Goal: Information Seeking & Learning: Learn about a topic

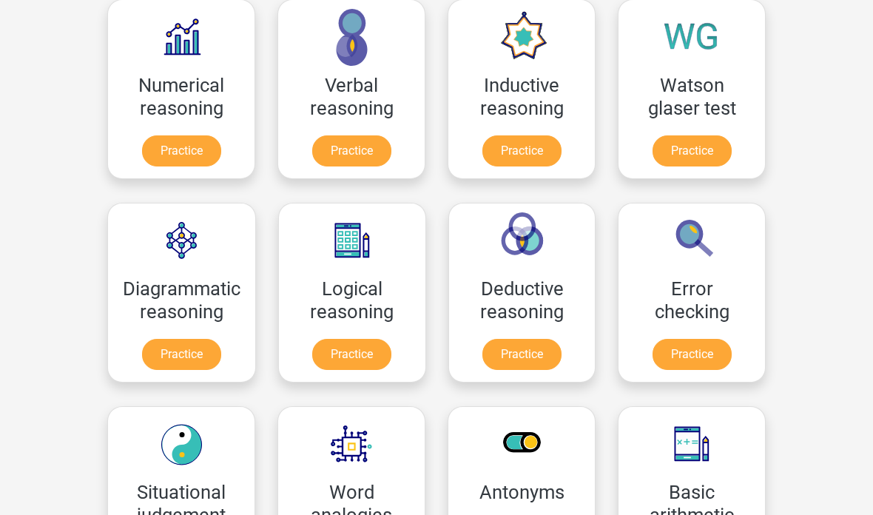
scroll to position [248, 0]
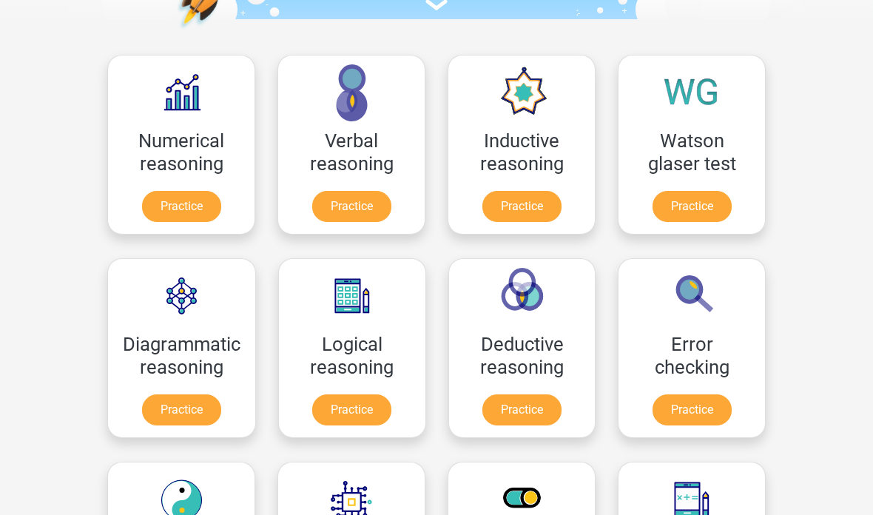
scroll to position [209, 0]
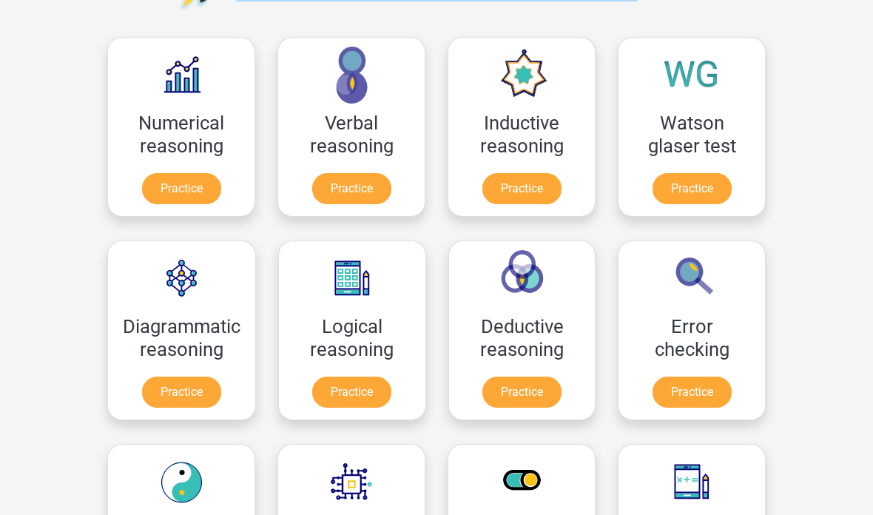
click at [538, 195] on link "Practice" at bounding box center [521, 189] width 79 height 31
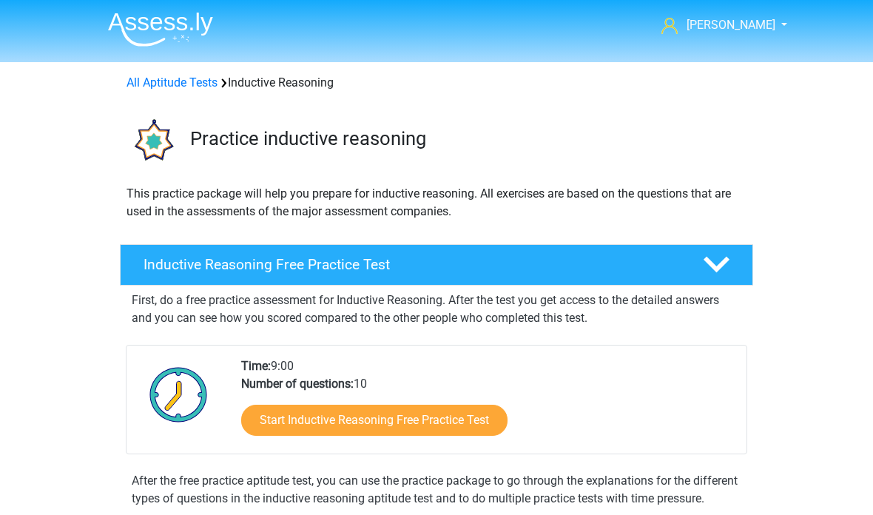
click at [462, 434] on link "Start Inductive Reasoning Free Practice Test" at bounding box center [374, 420] width 266 height 31
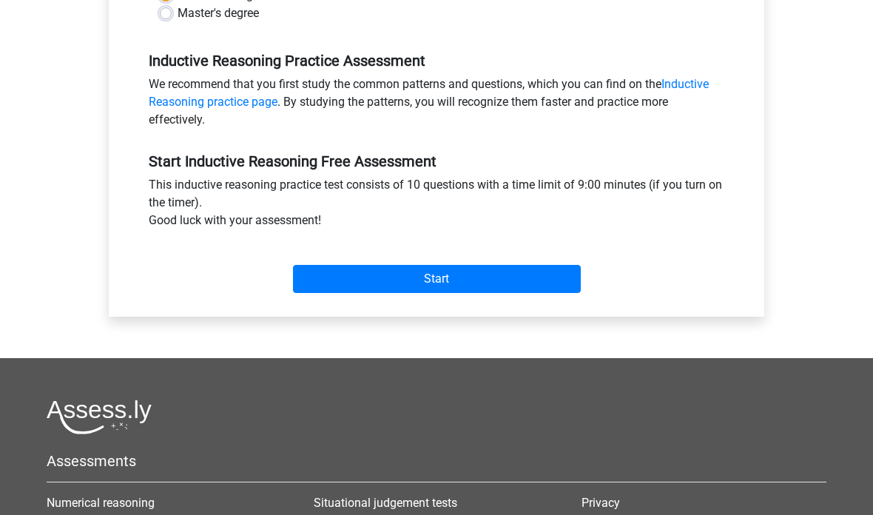
scroll to position [413, 0]
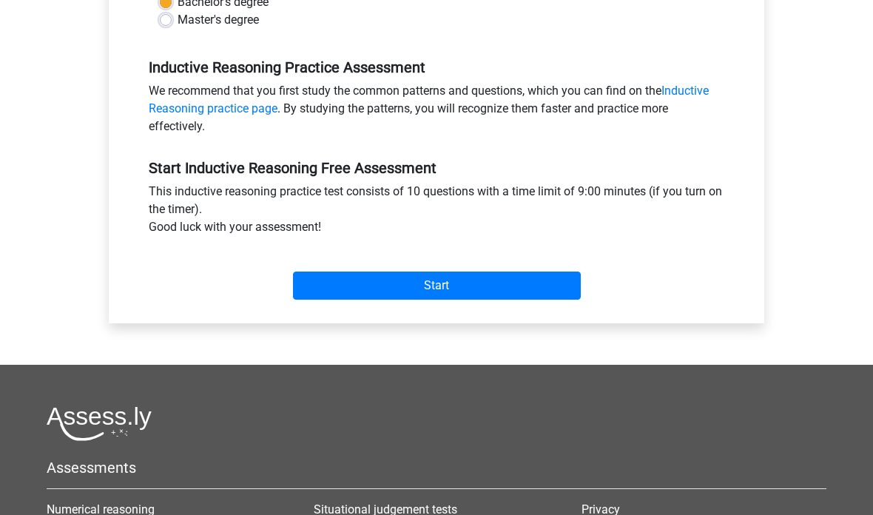
click at [555, 289] on input "Start" at bounding box center [437, 286] width 288 height 28
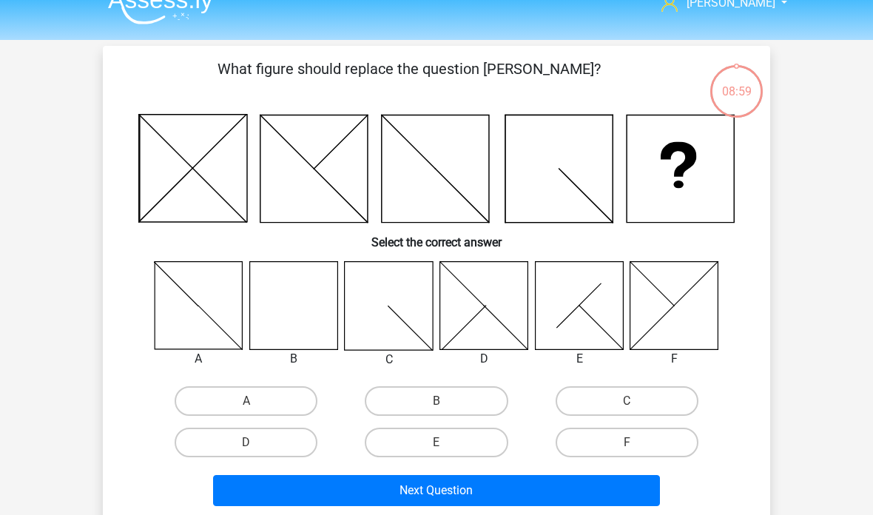
scroll to position [22, 0]
click at [303, 310] on icon at bounding box center [293, 305] width 88 height 88
click at [485, 400] on label "B" at bounding box center [436, 401] width 143 height 30
click at [446, 401] on input "B" at bounding box center [442, 406] width 10 height 10
radio input "true"
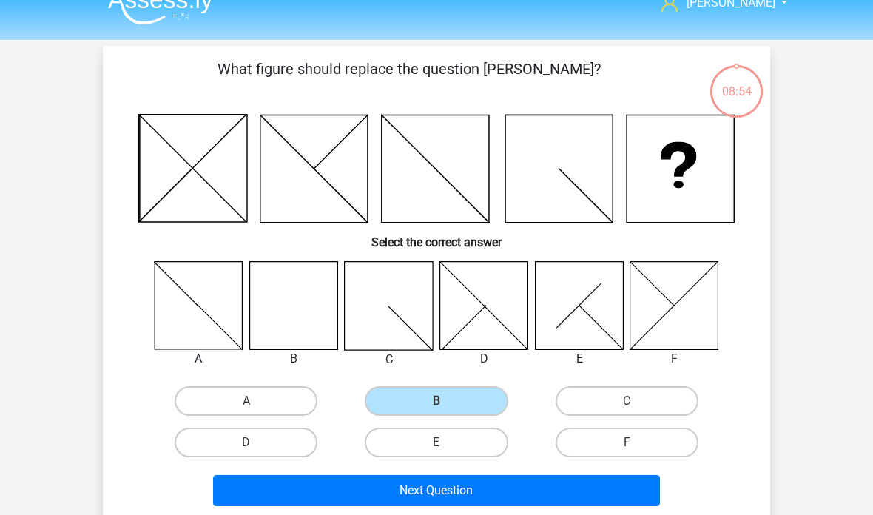
click at [578, 495] on button "Next Question" at bounding box center [437, 490] width 448 height 31
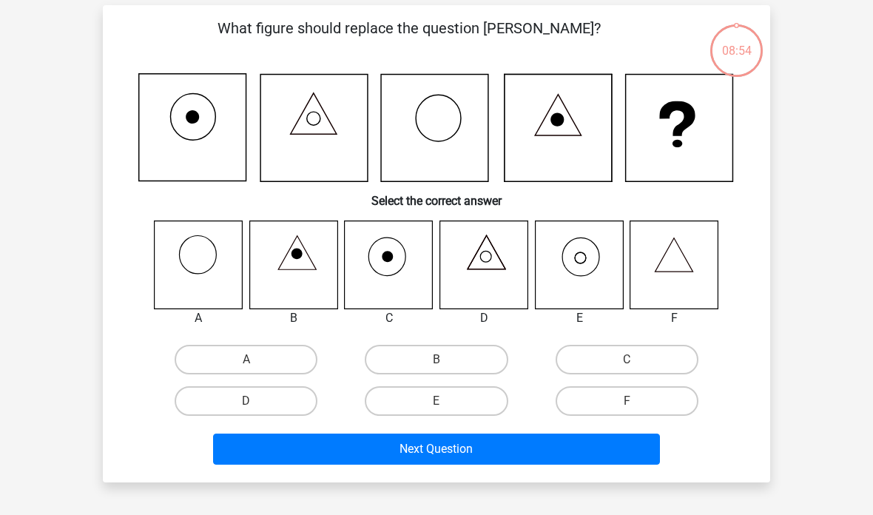
scroll to position [68, 0]
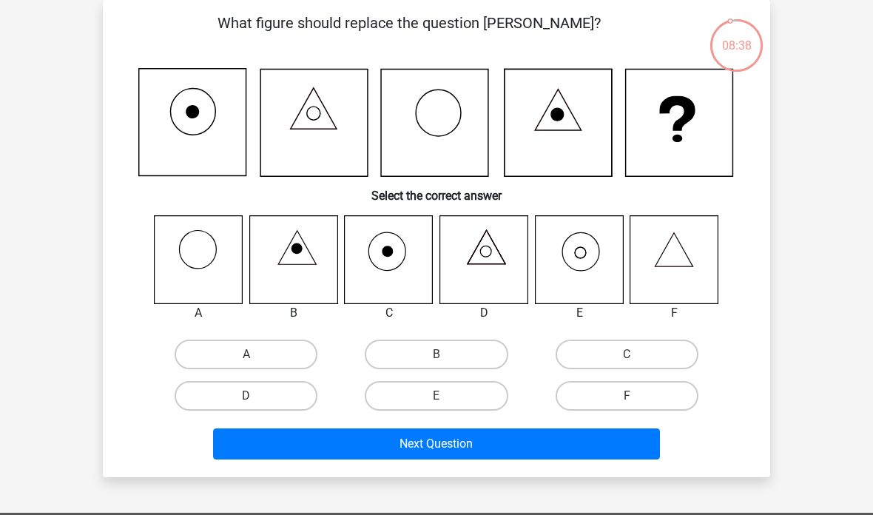
click at [472, 400] on label "E" at bounding box center [436, 396] width 143 height 30
click at [446, 400] on input "E" at bounding box center [442, 401] width 10 height 10
radio input "true"
click at [505, 439] on button "Next Question" at bounding box center [437, 443] width 448 height 31
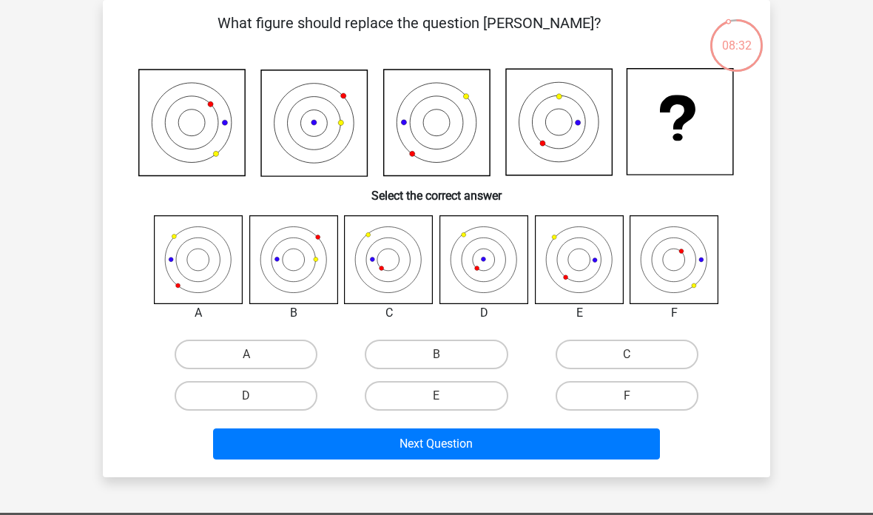
click at [583, 441] on button "Next Question" at bounding box center [437, 443] width 448 height 31
click at [288, 390] on label "D" at bounding box center [246, 396] width 143 height 30
click at [256, 396] on input "D" at bounding box center [251, 401] width 10 height 10
radio input "true"
click at [523, 438] on button "Next Question" at bounding box center [437, 443] width 448 height 31
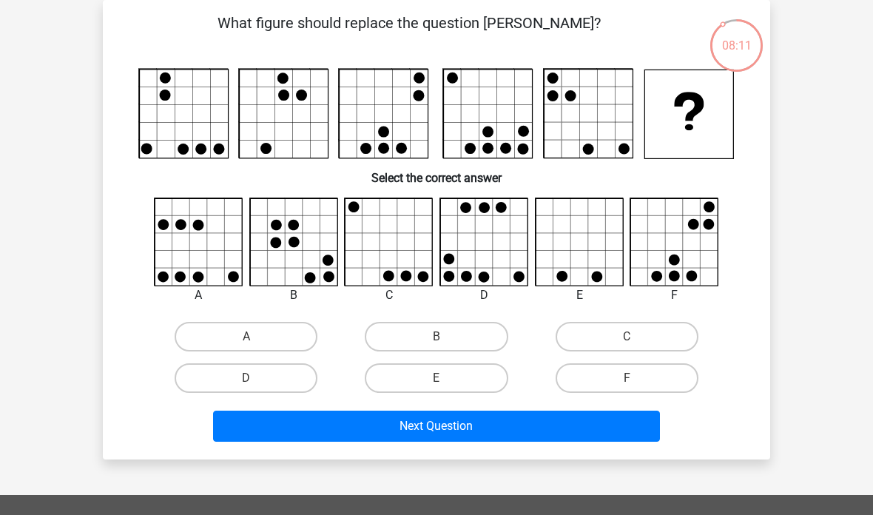
scroll to position [55, 0]
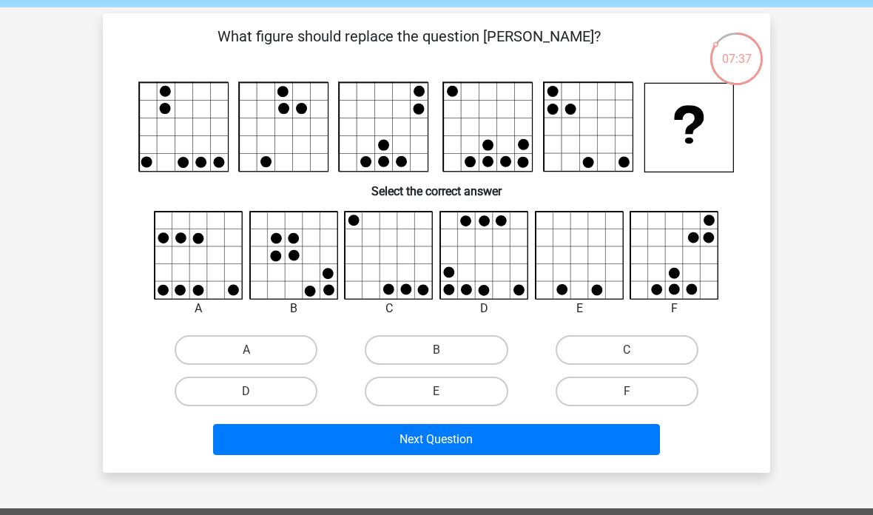
click at [625, 436] on button "Next Question" at bounding box center [437, 439] width 448 height 31
click at [616, 388] on label "F" at bounding box center [627, 392] width 143 height 30
click at [627, 391] on input "F" at bounding box center [632, 396] width 10 height 10
radio input "true"
click at [613, 429] on button "Next Question" at bounding box center [437, 439] width 448 height 31
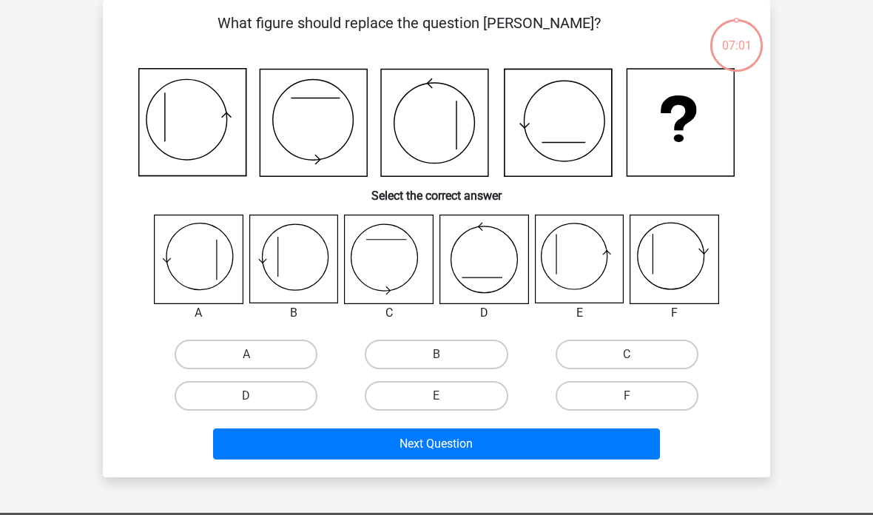
scroll to position [68, 0]
click at [196, 345] on label "A" at bounding box center [246, 355] width 143 height 30
click at [246, 354] on input "A" at bounding box center [251, 359] width 10 height 10
radio input "true"
click at [621, 439] on button "Next Question" at bounding box center [437, 443] width 448 height 31
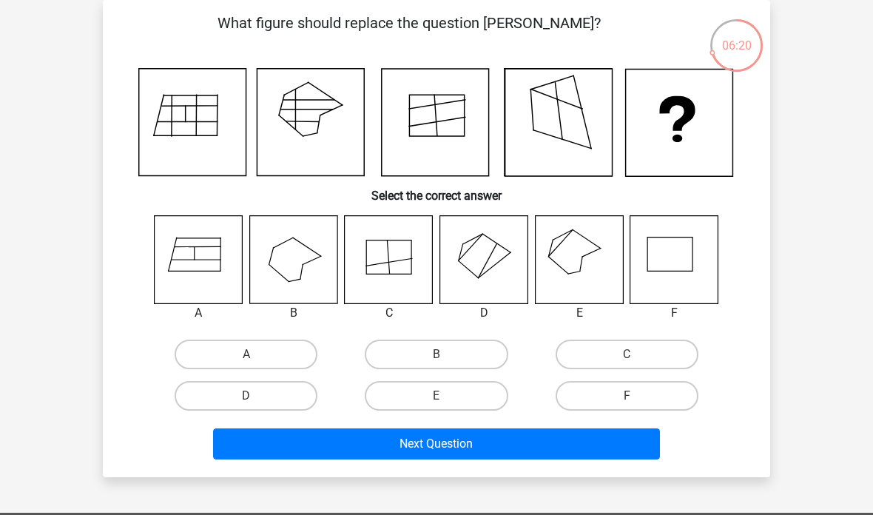
click at [434, 388] on label "E" at bounding box center [436, 396] width 143 height 30
click at [437, 396] on input "E" at bounding box center [442, 401] width 10 height 10
radio input "true"
click at [627, 446] on button "Next Question" at bounding box center [437, 443] width 448 height 31
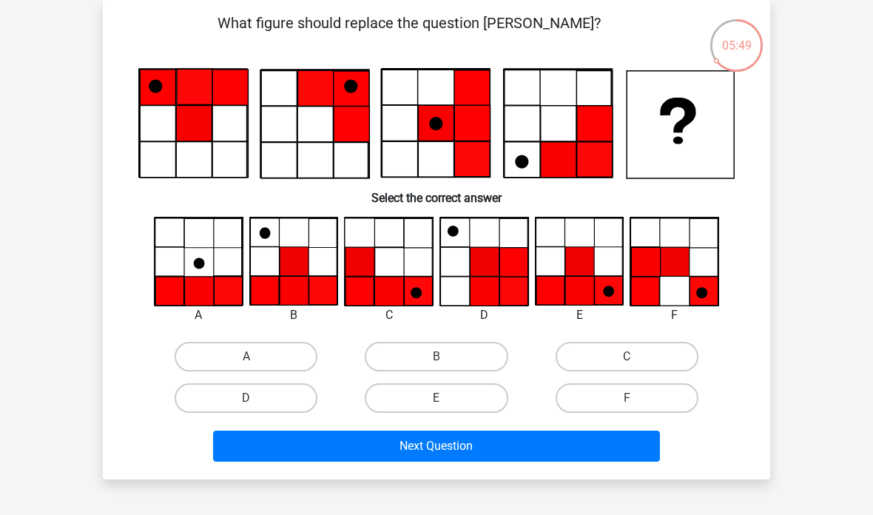
click at [456, 391] on label "E" at bounding box center [436, 398] width 143 height 30
click at [446, 398] on input "E" at bounding box center [442, 403] width 10 height 10
radio input "true"
click at [582, 442] on button "Next Question" at bounding box center [437, 446] width 448 height 31
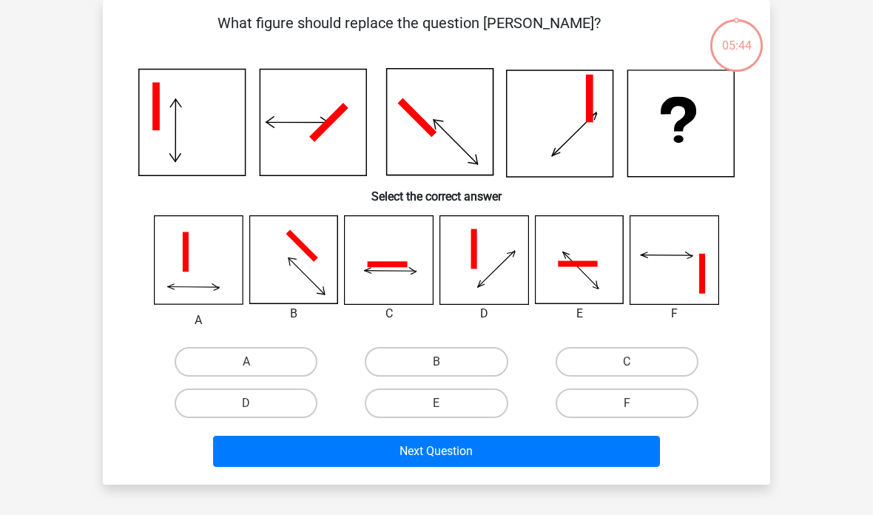
scroll to position [46, 0]
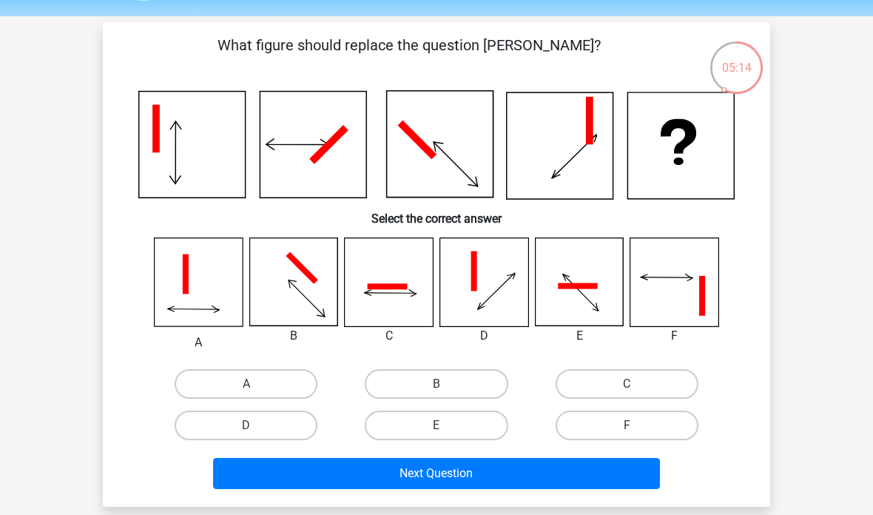
click at [865, 181] on div "Kewin Chow thanatchai.cup@gmail.com Nederlands English" at bounding box center [436, 443] width 873 height 979
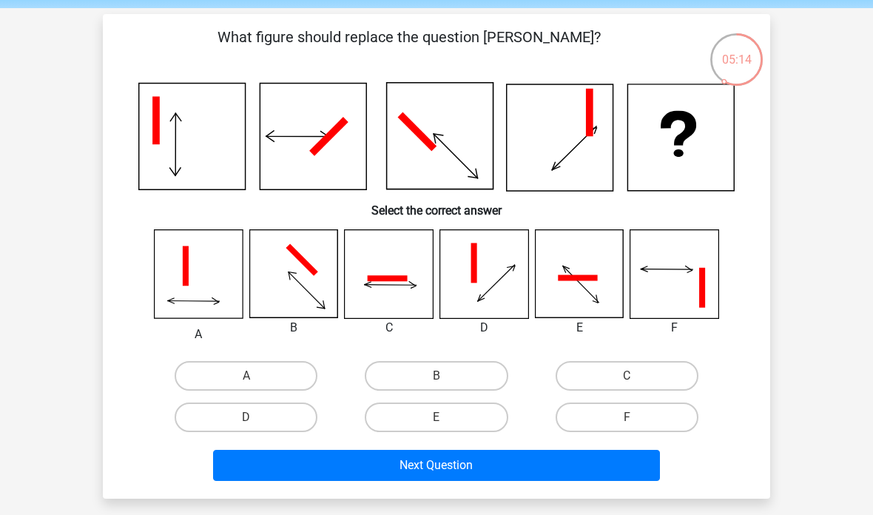
scroll to position [54, 0]
click at [603, 373] on label "C" at bounding box center [627, 376] width 143 height 30
click at [627, 376] on input "C" at bounding box center [632, 381] width 10 height 10
radio input "true"
click at [462, 471] on button "Next Question" at bounding box center [437, 465] width 448 height 31
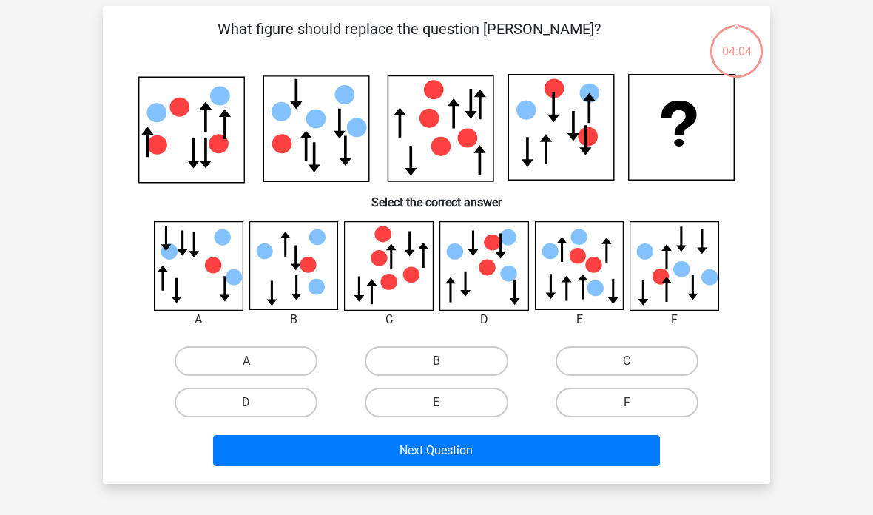
scroll to position [68, 0]
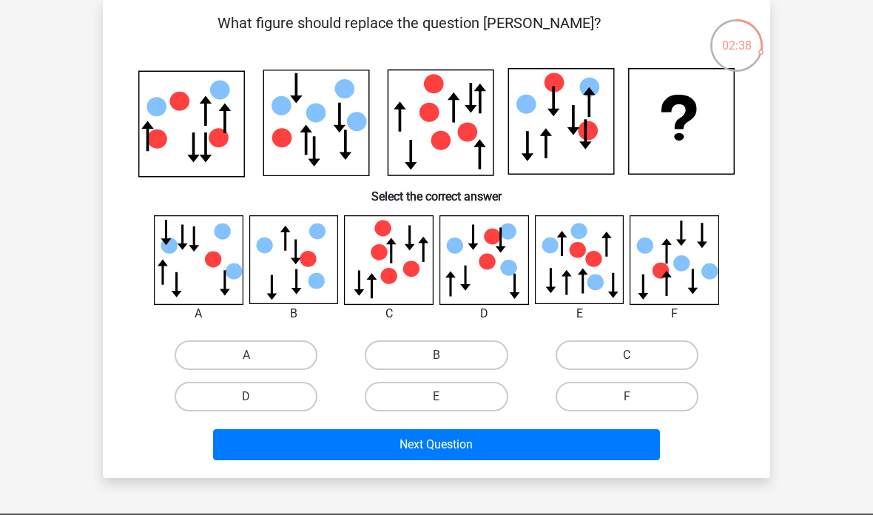
click at [456, 348] on label "B" at bounding box center [436, 355] width 143 height 30
click at [446, 355] on input "B" at bounding box center [442, 360] width 10 height 10
radio input "true"
click at [530, 444] on button "Next Question" at bounding box center [437, 444] width 448 height 31
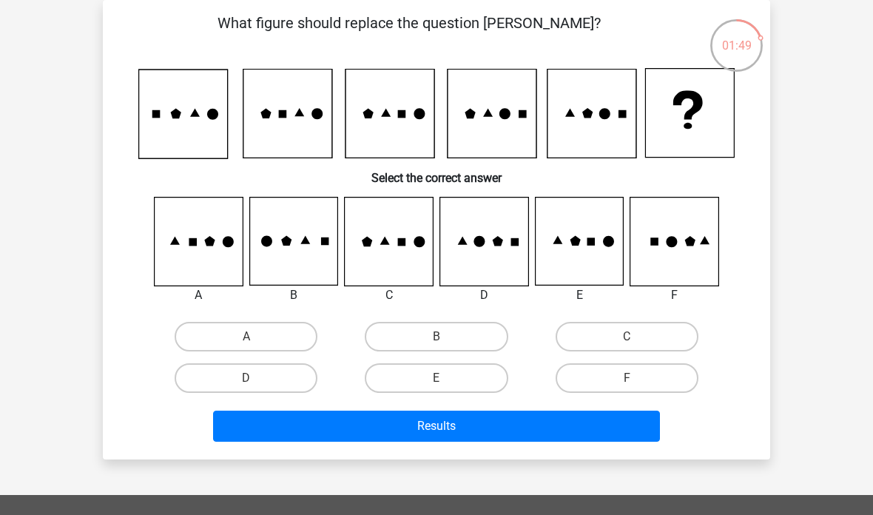
click at [275, 373] on label "D" at bounding box center [246, 378] width 143 height 30
click at [256, 378] on input "D" at bounding box center [251, 383] width 10 height 10
radio input "true"
click at [436, 427] on button "Results" at bounding box center [437, 426] width 448 height 31
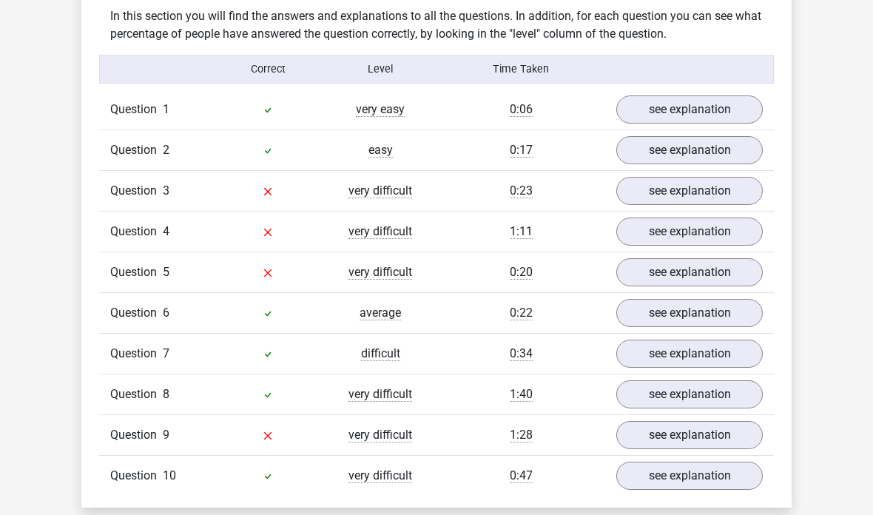
scroll to position [892, 0]
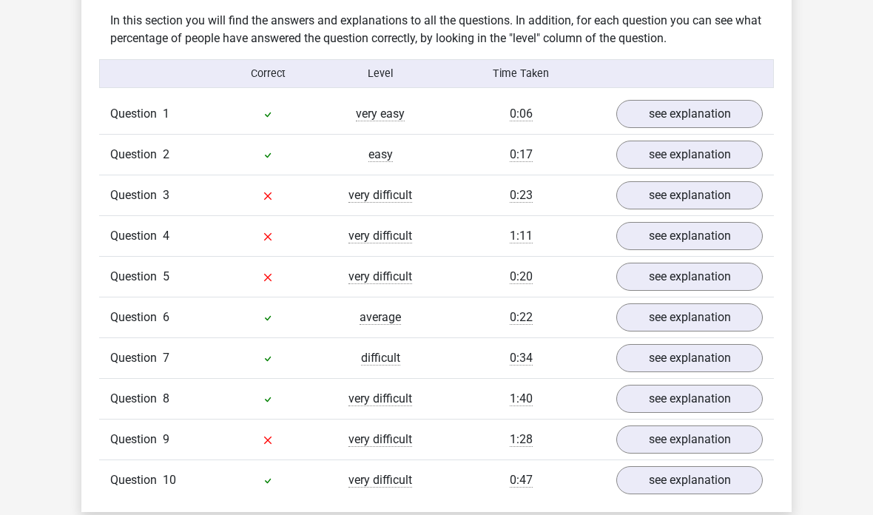
click at [699, 199] on link "see explanation" at bounding box center [689, 196] width 146 height 28
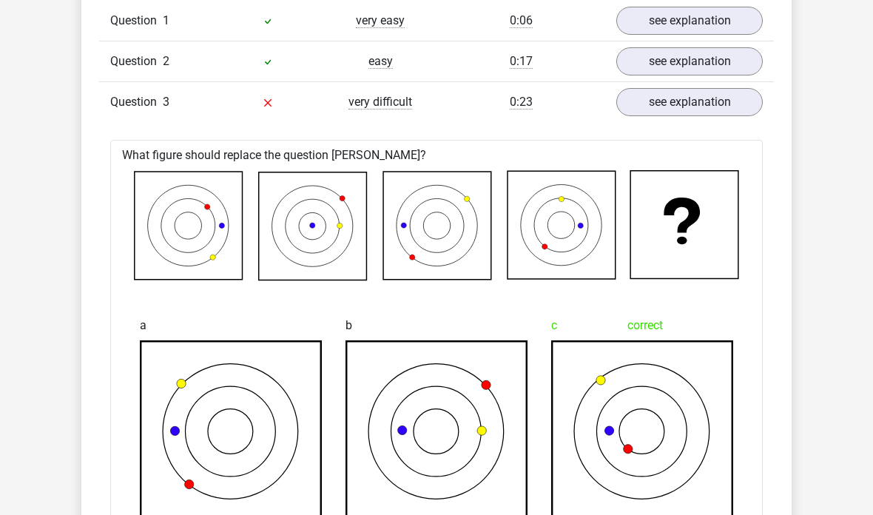
scroll to position [974, 0]
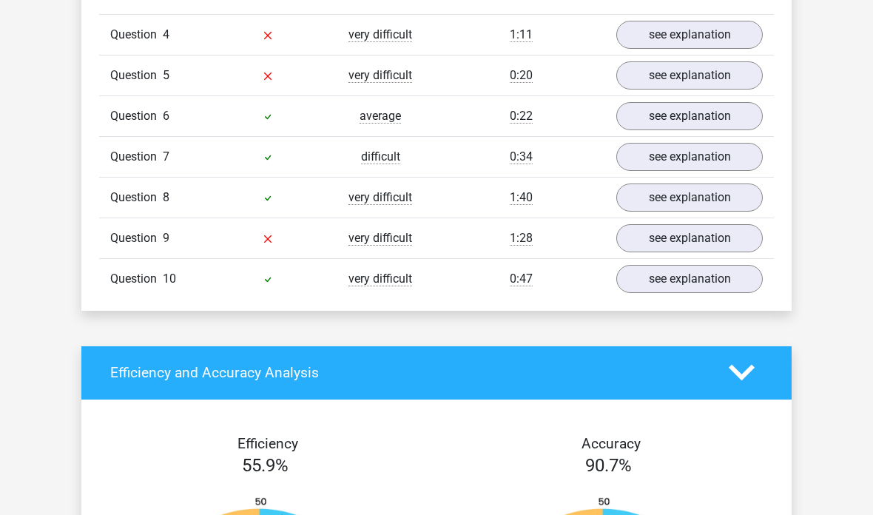
click at [698, 75] on link "see explanation" at bounding box center [689, 76] width 146 height 28
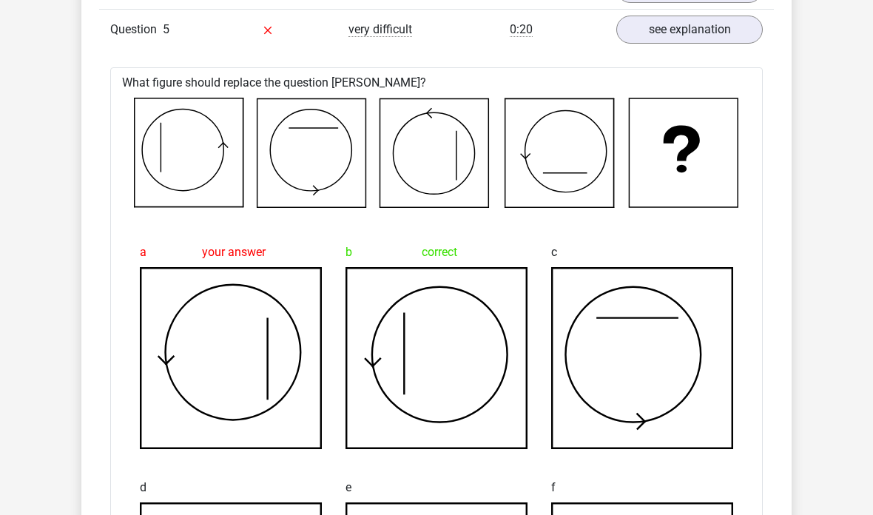
scroll to position [2043, 0]
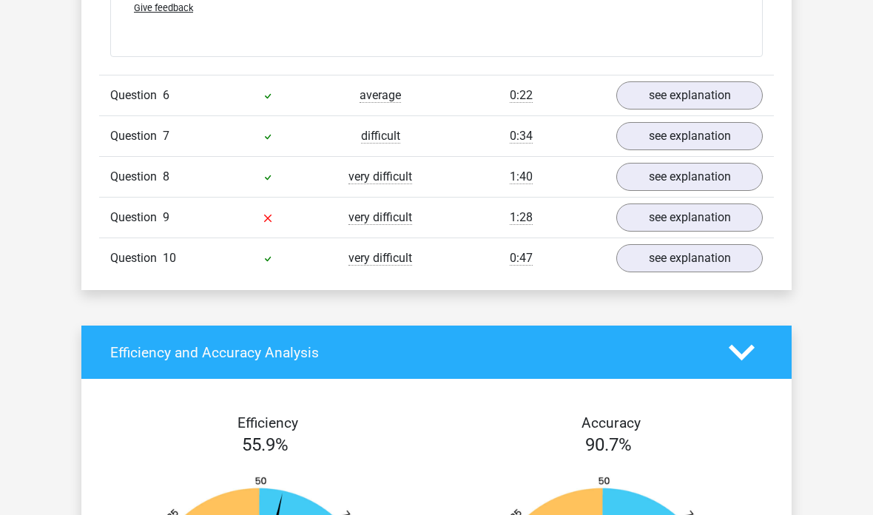
click at [715, 218] on link "see explanation" at bounding box center [689, 218] width 146 height 28
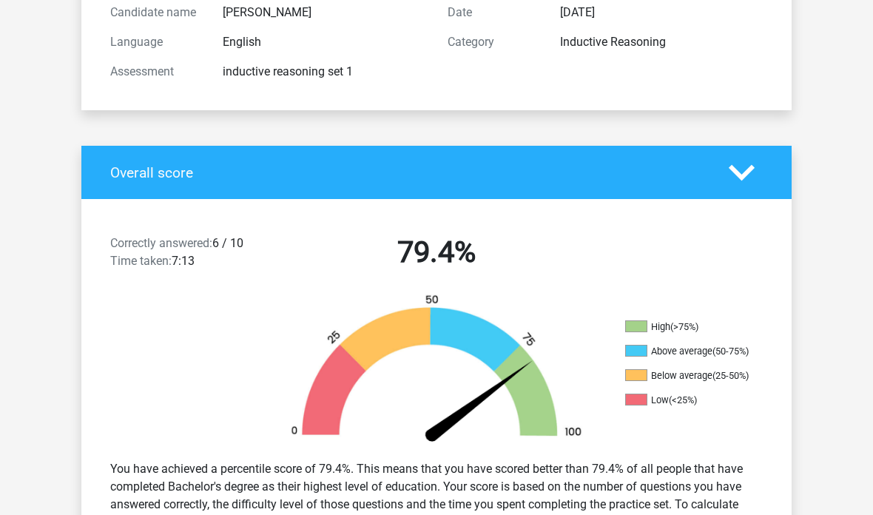
scroll to position [0, 0]
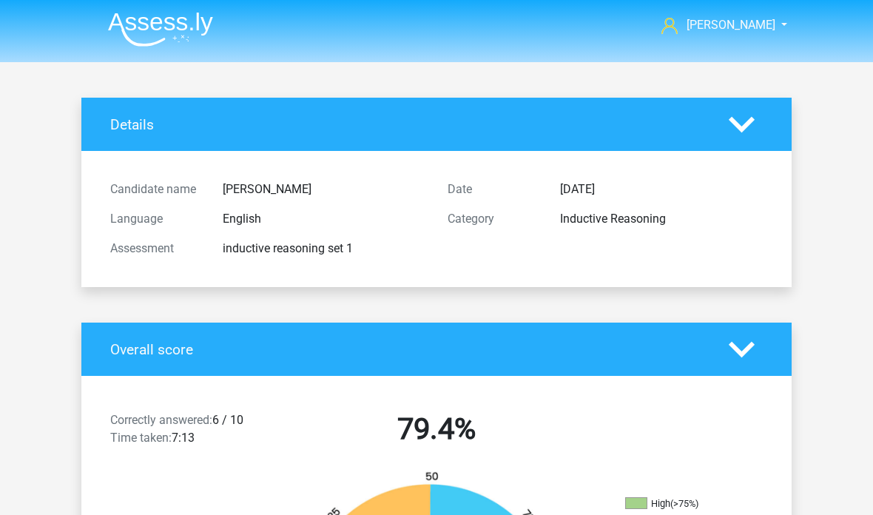
click at [189, 28] on img at bounding box center [160, 29] width 105 height 35
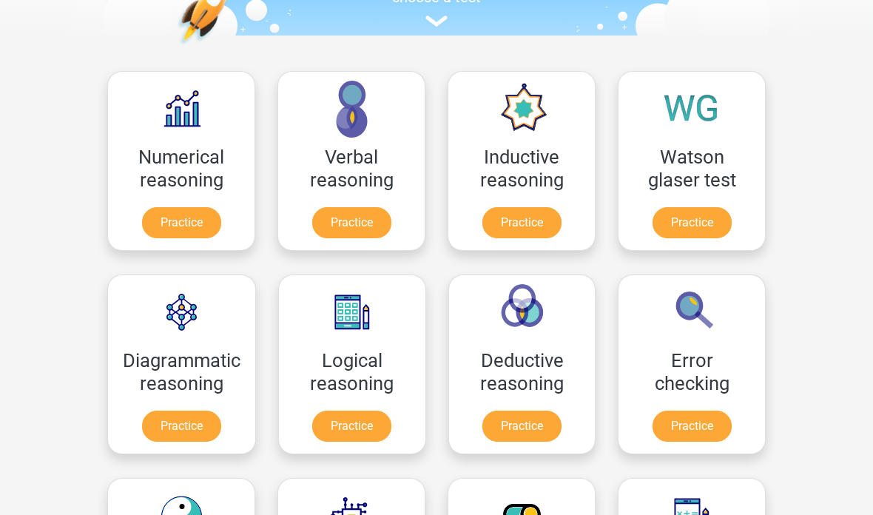
scroll to position [176, 0]
click at [198, 426] on link "Practice" at bounding box center [181, 426] width 79 height 31
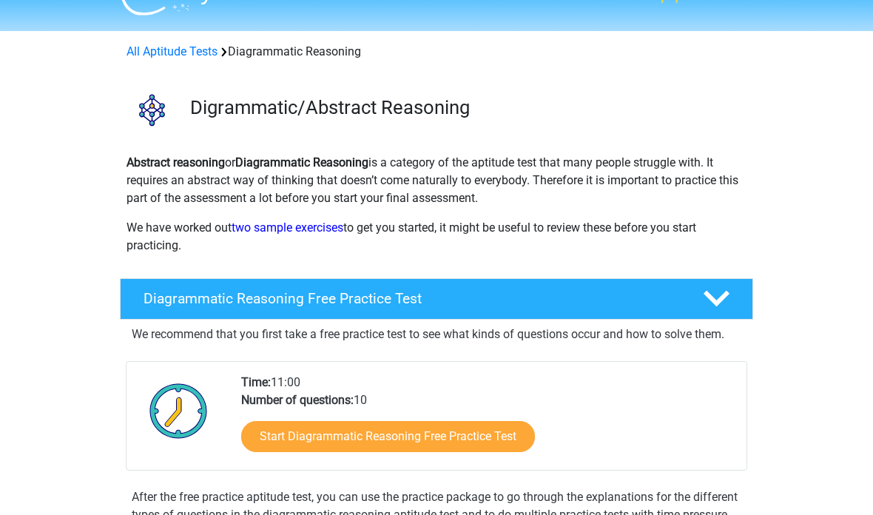
scroll to position [82, 0]
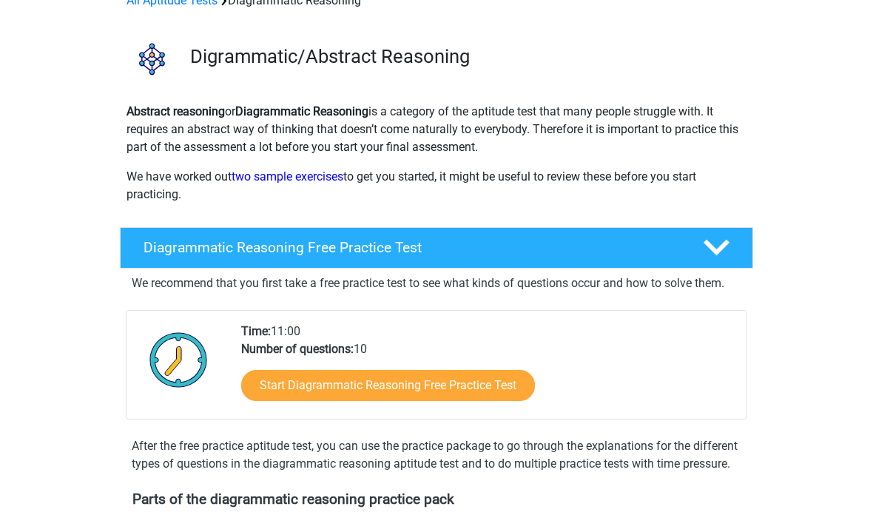
click at [515, 393] on link "Start Diagrammatic Reasoning Free Practice Test" at bounding box center [388, 385] width 294 height 31
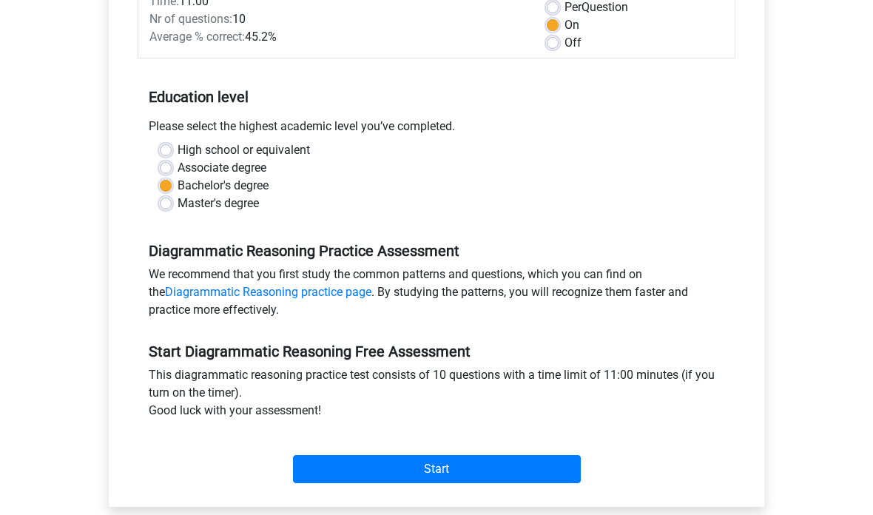
scroll to position [205, 0]
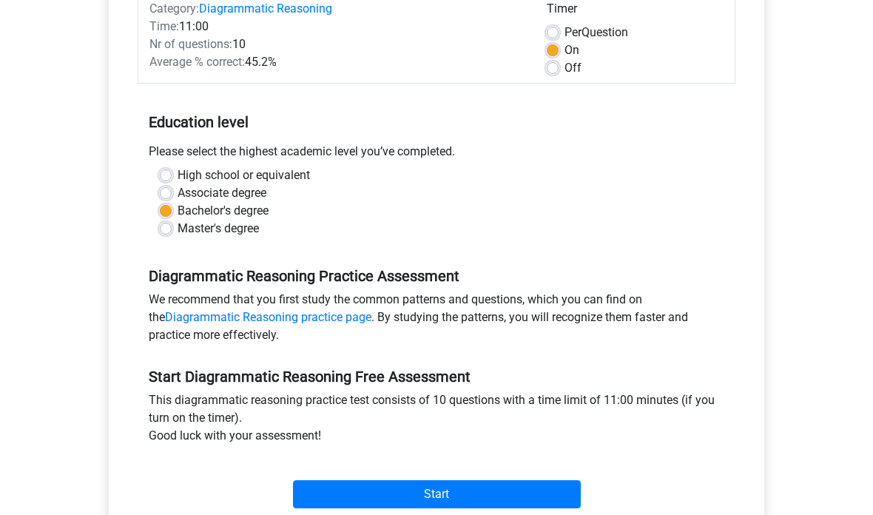
click at [510, 499] on input "Start" at bounding box center [437, 494] width 288 height 28
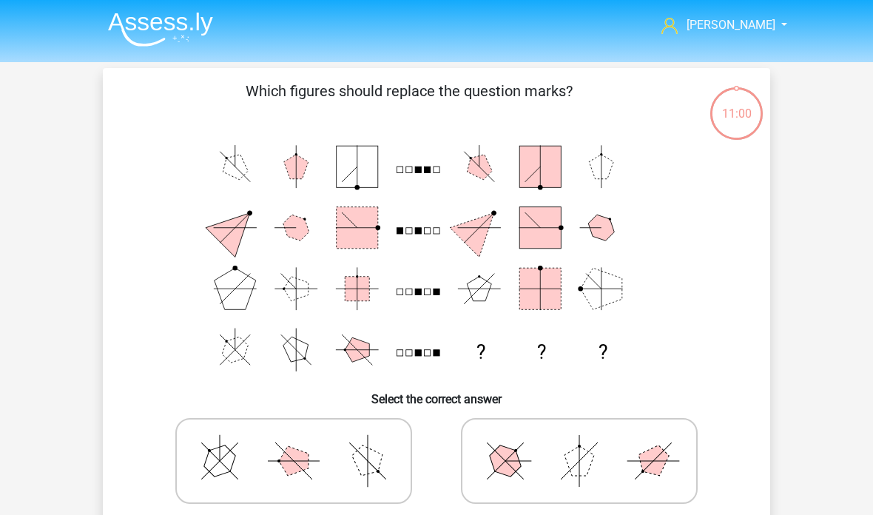
scroll to position [17, 0]
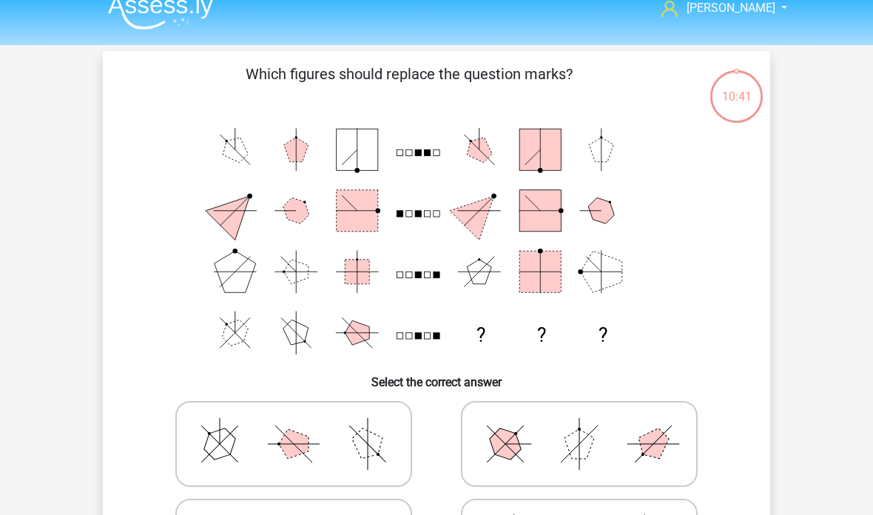
click at [186, 13] on img at bounding box center [160, 12] width 105 height 35
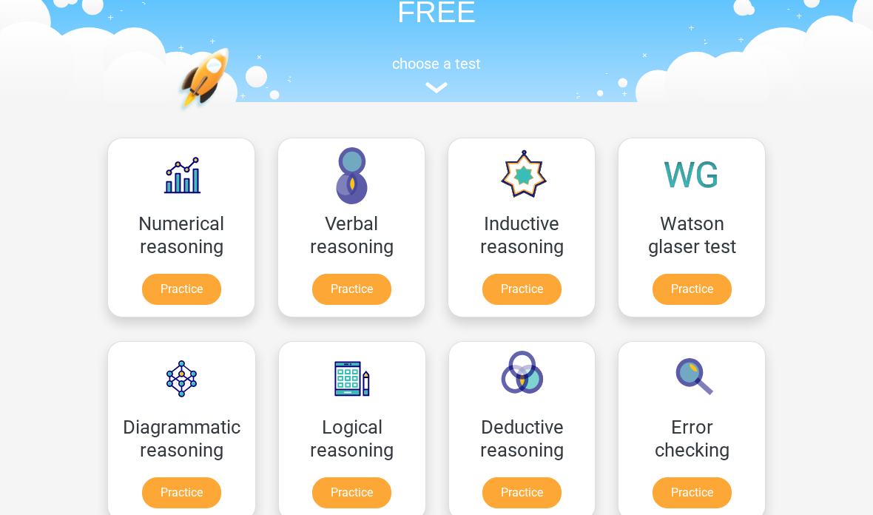
scroll to position [109, 0]
click at [540, 280] on link "Practice" at bounding box center [521, 289] width 79 height 31
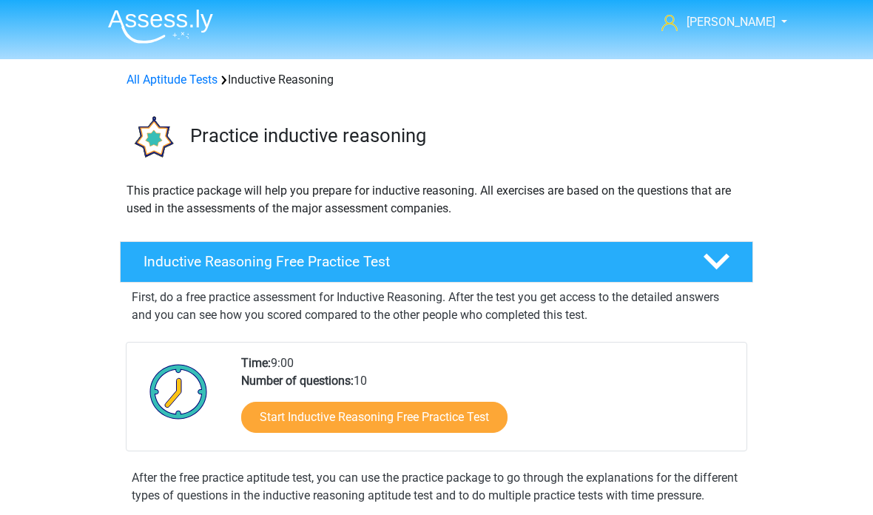
scroll to position [3, 0]
click at [450, 406] on link "Start Inductive Reasoning Free Practice Test" at bounding box center [374, 417] width 266 height 31
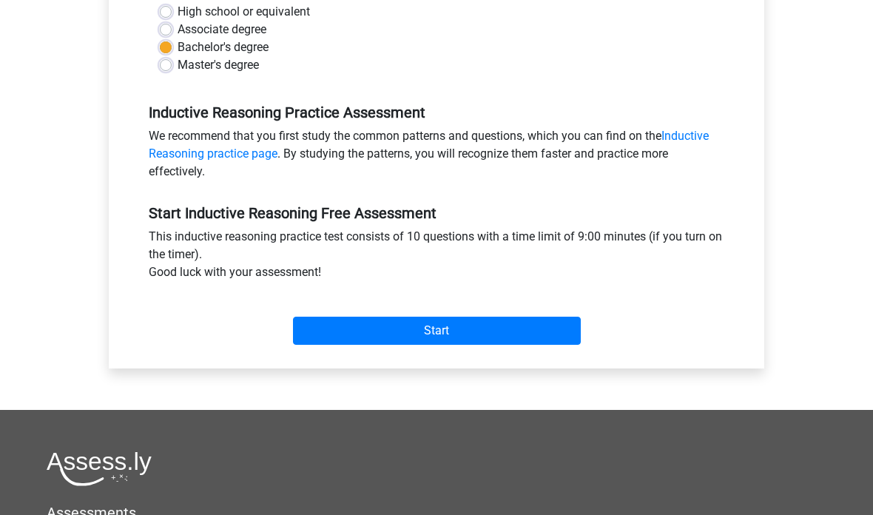
scroll to position [367, 0]
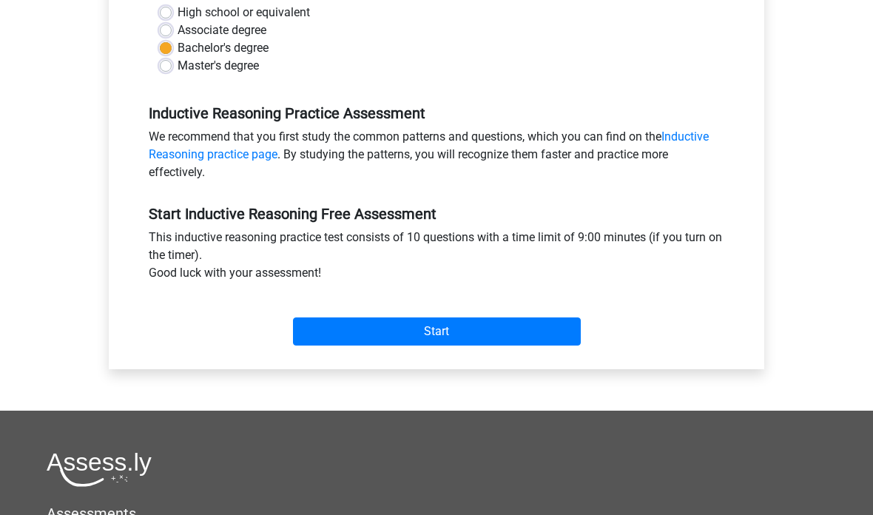
click at [493, 344] on input "Start" at bounding box center [437, 332] width 288 height 28
click at [503, 330] on input "Start" at bounding box center [437, 332] width 288 height 28
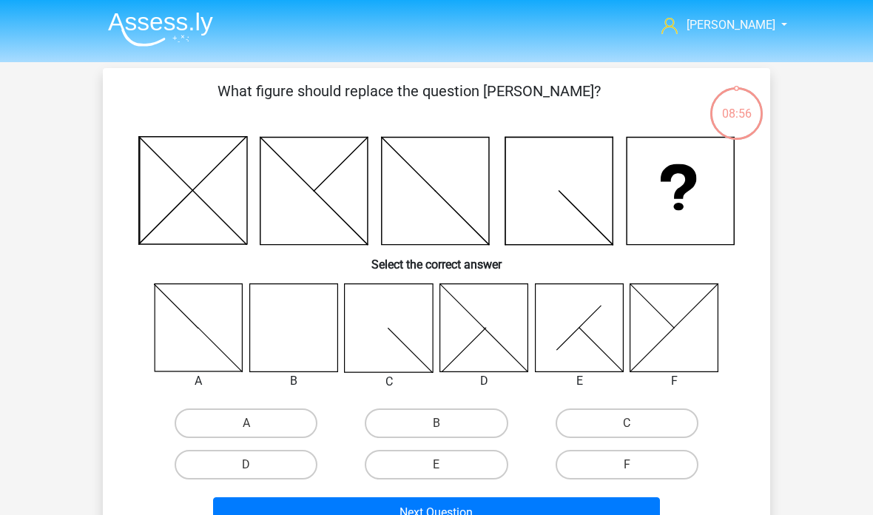
click at [289, 308] on icon at bounding box center [293, 327] width 88 height 88
click at [424, 423] on label "B" at bounding box center [436, 423] width 143 height 30
click at [437, 423] on input "B" at bounding box center [442, 428] width 10 height 10
radio input "true"
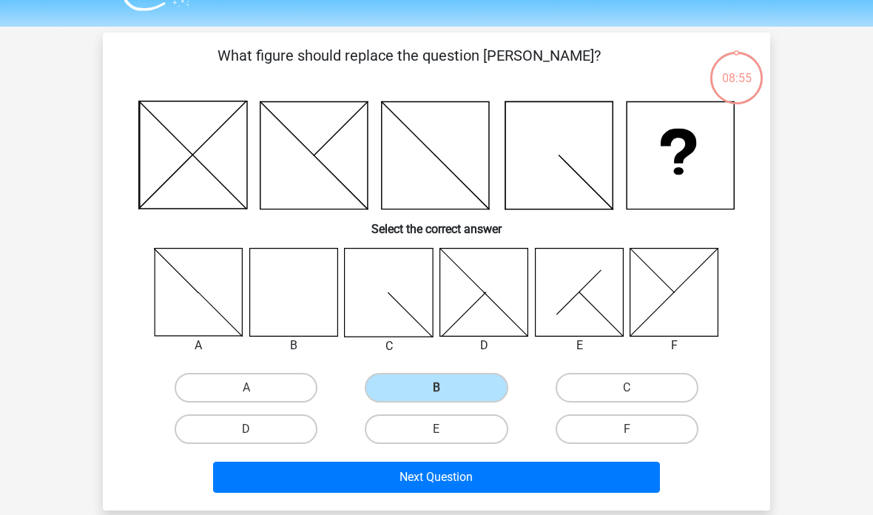
click at [545, 473] on button "Next Question" at bounding box center [437, 477] width 448 height 31
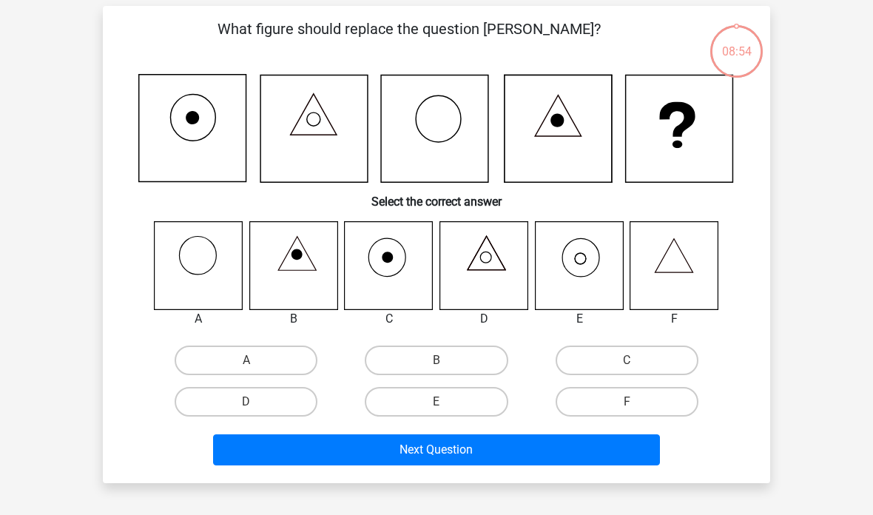
scroll to position [68, 0]
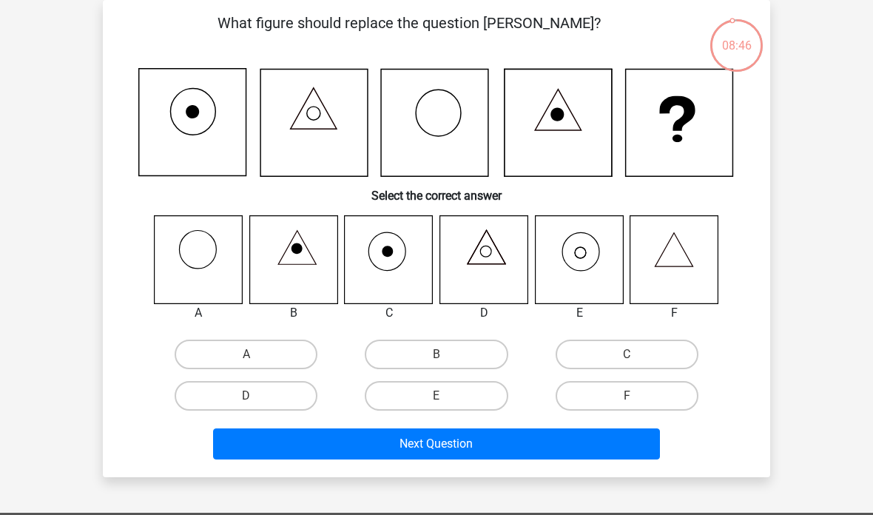
click at [287, 350] on label "A" at bounding box center [246, 355] width 143 height 30
click at [256, 354] on input "A" at bounding box center [251, 359] width 10 height 10
radio input "true"
click at [428, 382] on label "E" at bounding box center [436, 396] width 143 height 30
click at [437, 396] on input "E" at bounding box center [442, 401] width 10 height 10
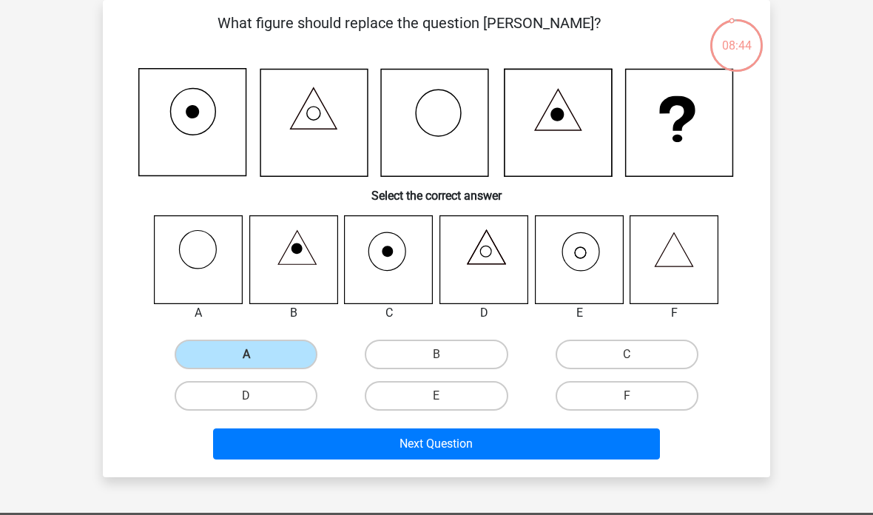
radio input "true"
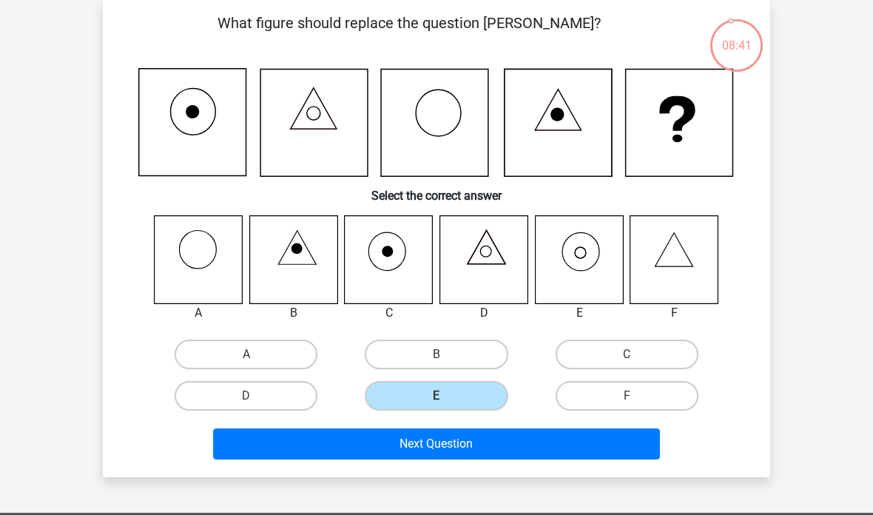
click at [582, 443] on button "Next Question" at bounding box center [437, 443] width 448 height 31
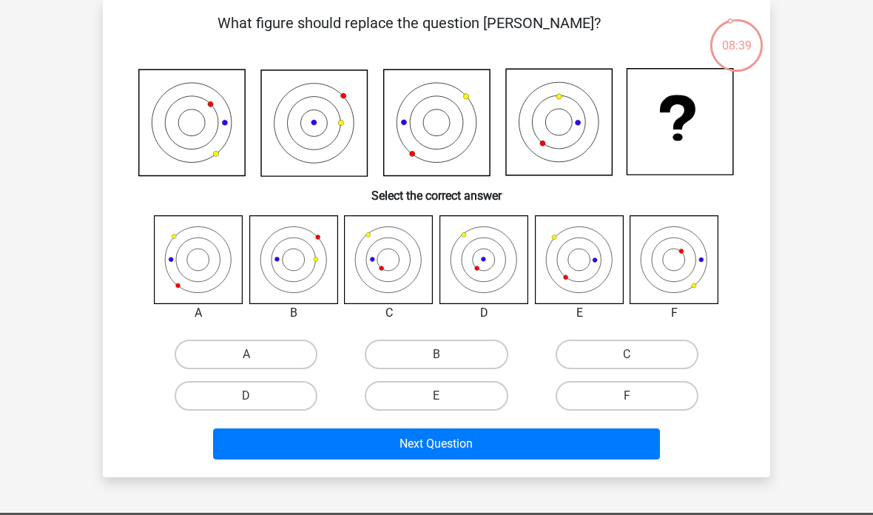
click at [646, 398] on label "F" at bounding box center [627, 396] width 143 height 30
click at [636, 398] on input "F" at bounding box center [632, 401] width 10 height 10
radio input "true"
click at [485, 348] on label "B" at bounding box center [436, 355] width 143 height 30
click at [446, 354] on input "B" at bounding box center [442, 359] width 10 height 10
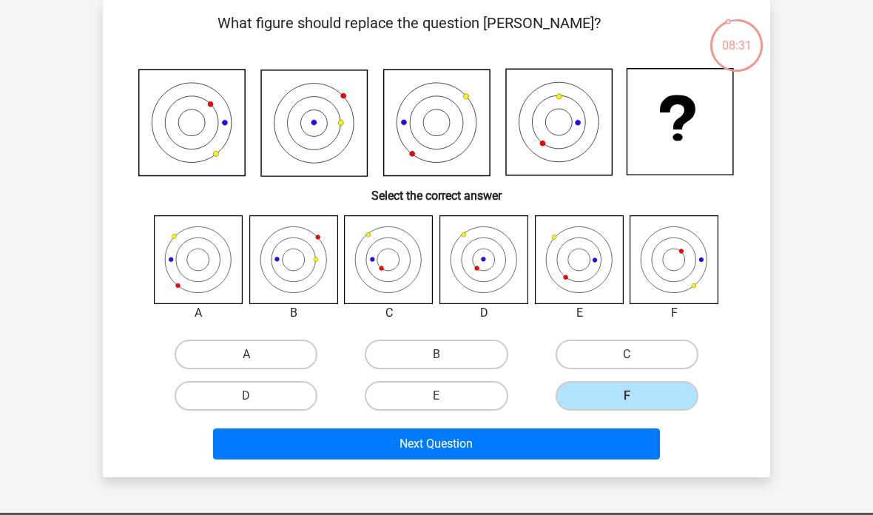
radio input "true"
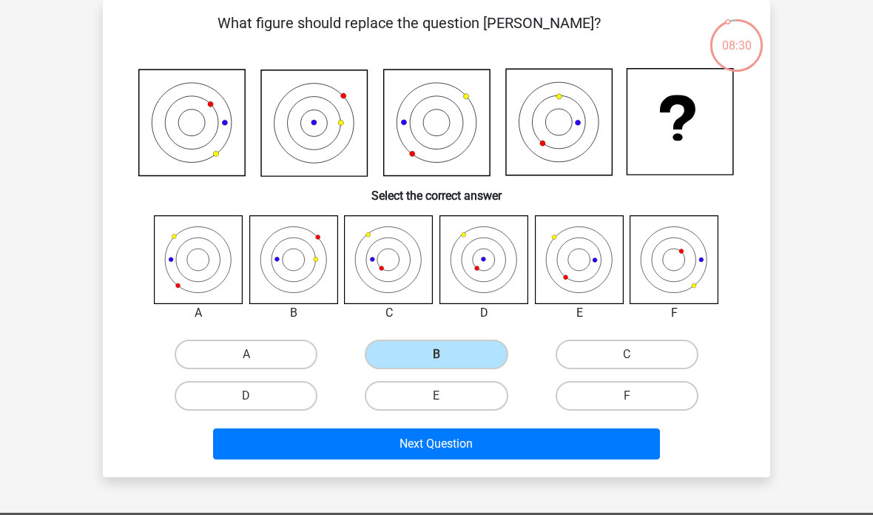
click at [550, 436] on button "Next Question" at bounding box center [437, 443] width 448 height 31
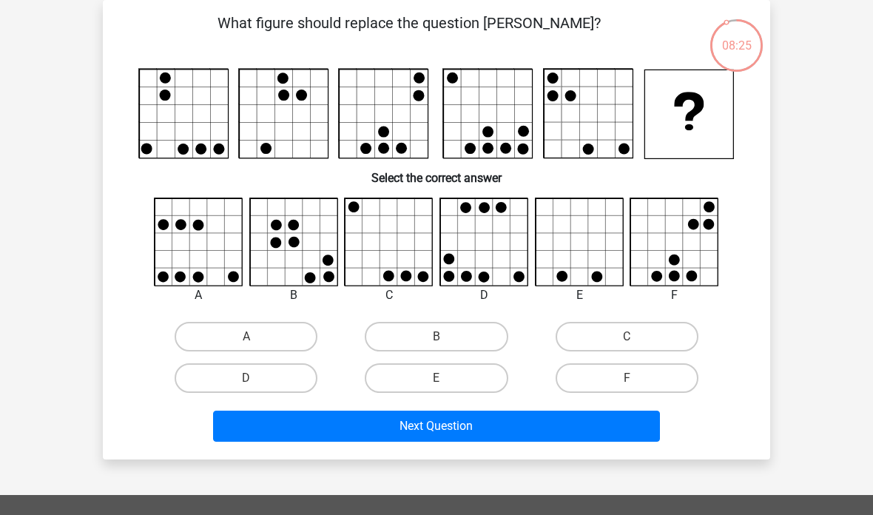
scroll to position [0, 0]
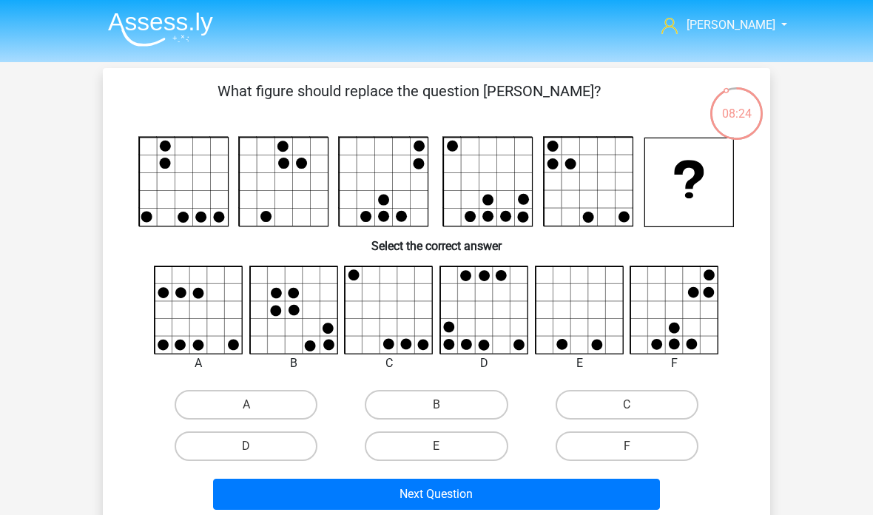
click at [182, 21] on img at bounding box center [160, 29] width 105 height 35
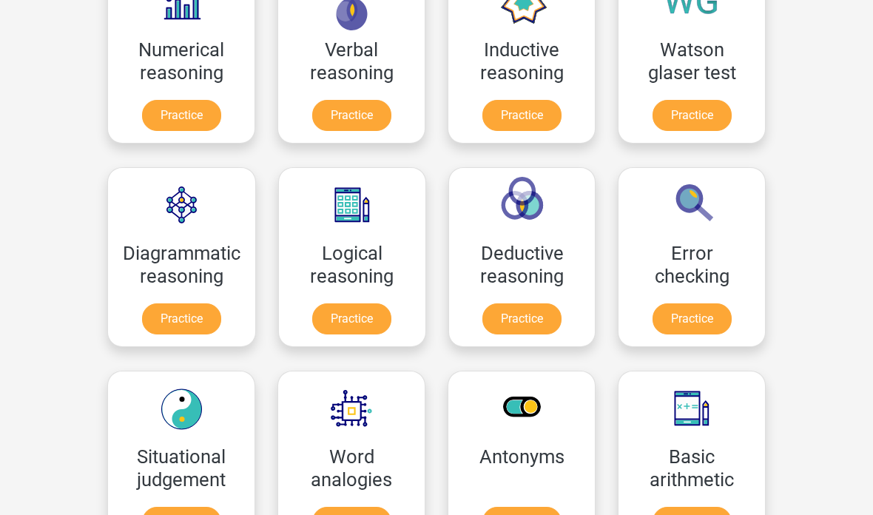
scroll to position [297, 0]
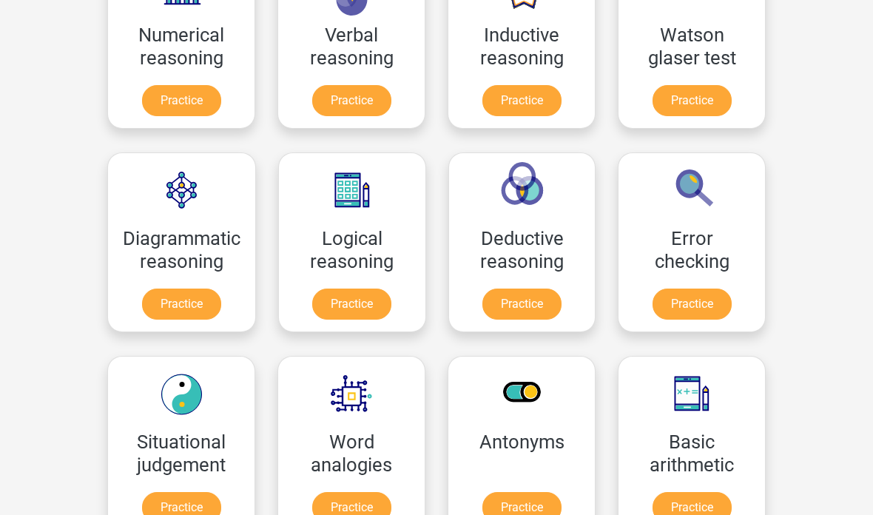
click at [537, 302] on link "Practice" at bounding box center [521, 304] width 79 height 31
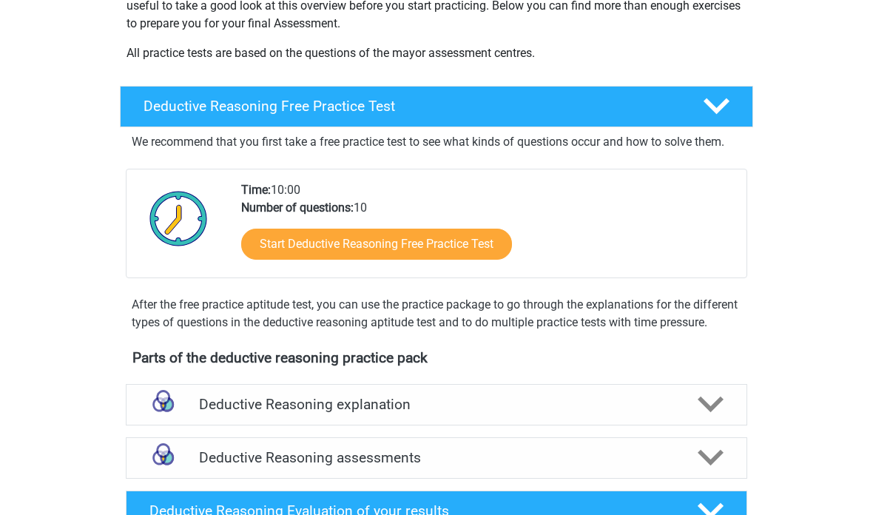
scroll to position [268, 0]
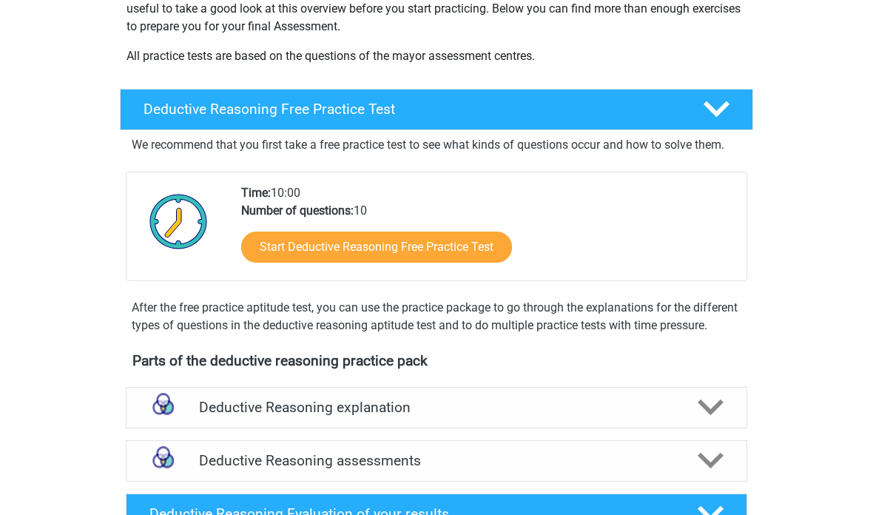
click at [466, 246] on link "Start Deductive Reasoning Free Practice Test" at bounding box center [376, 247] width 271 height 31
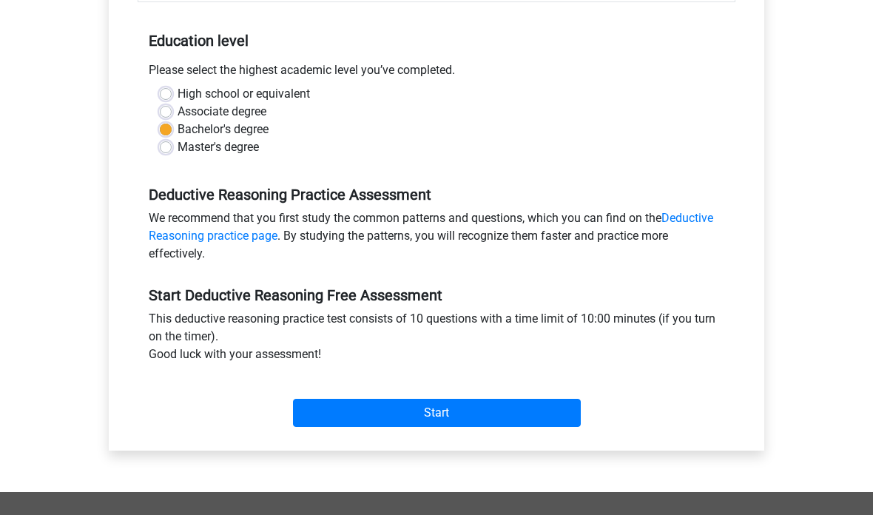
scroll to position [331, 0]
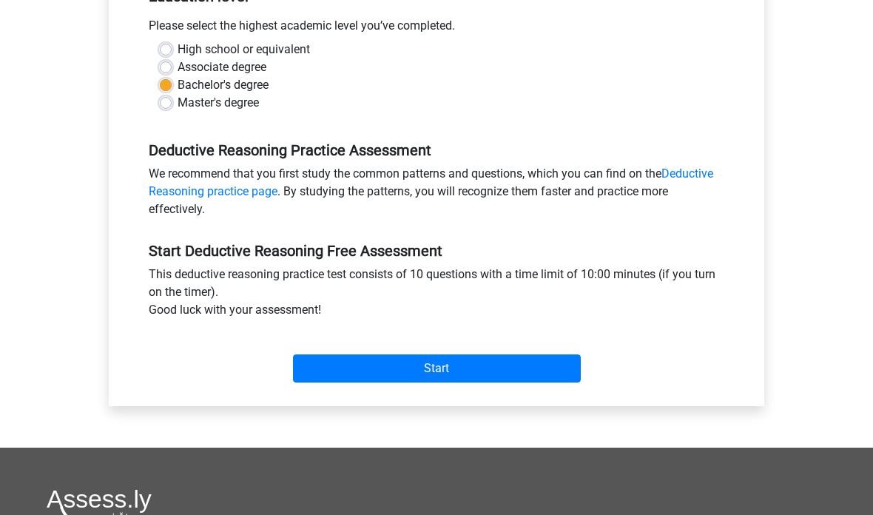
click at [552, 367] on input "Start" at bounding box center [437, 368] width 288 height 28
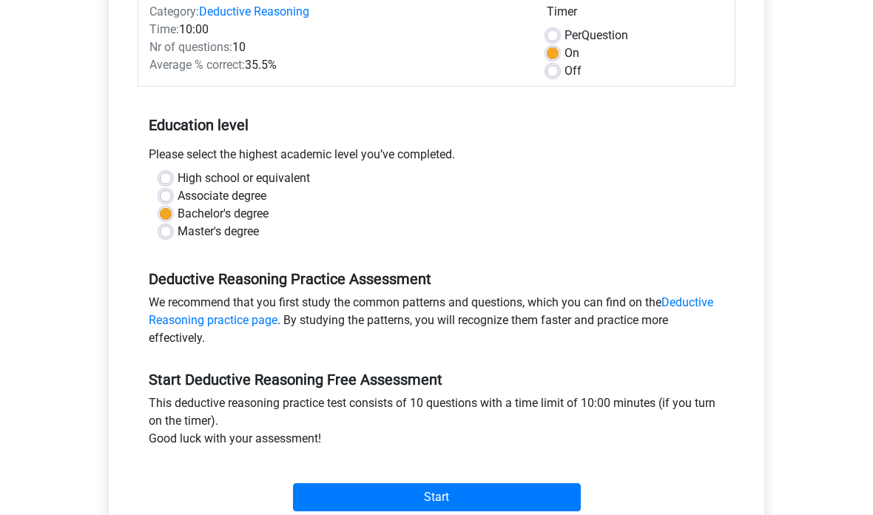
scroll to position [0, 0]
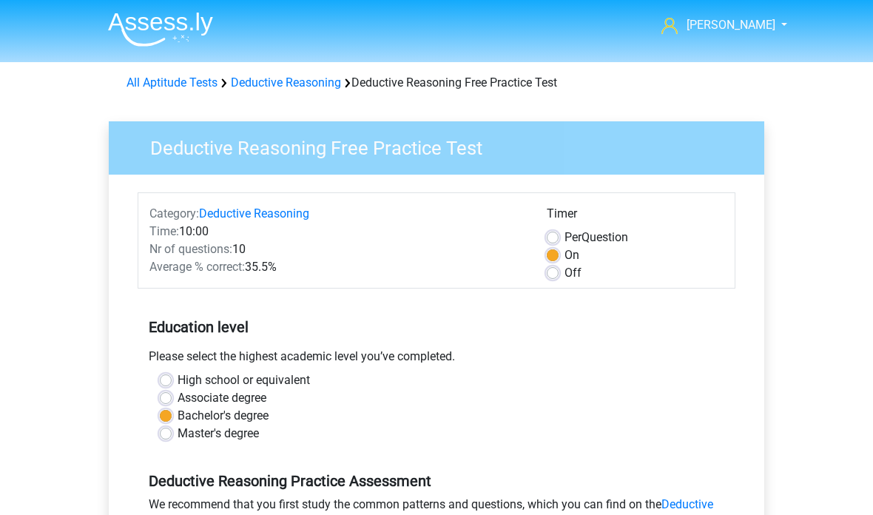
click at [190, 13] on img at bounding box center [160, 29] width 105 height 35
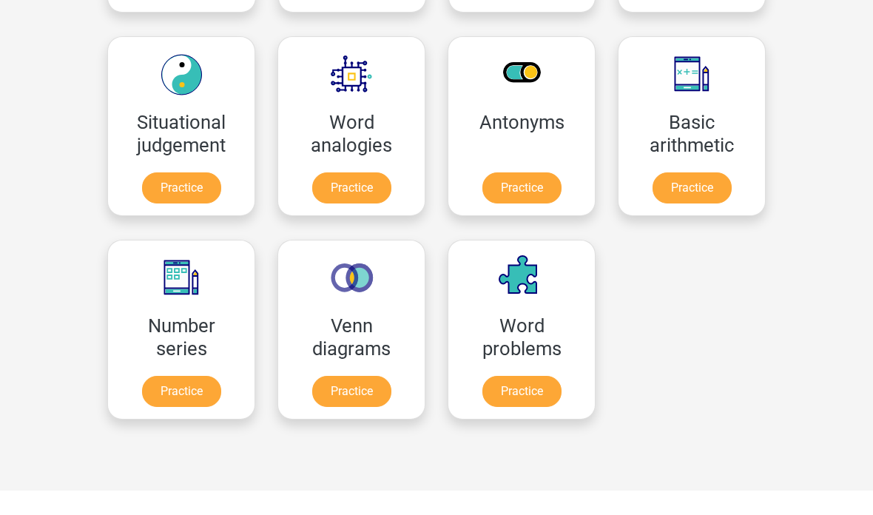
scroll to position [629, 0]
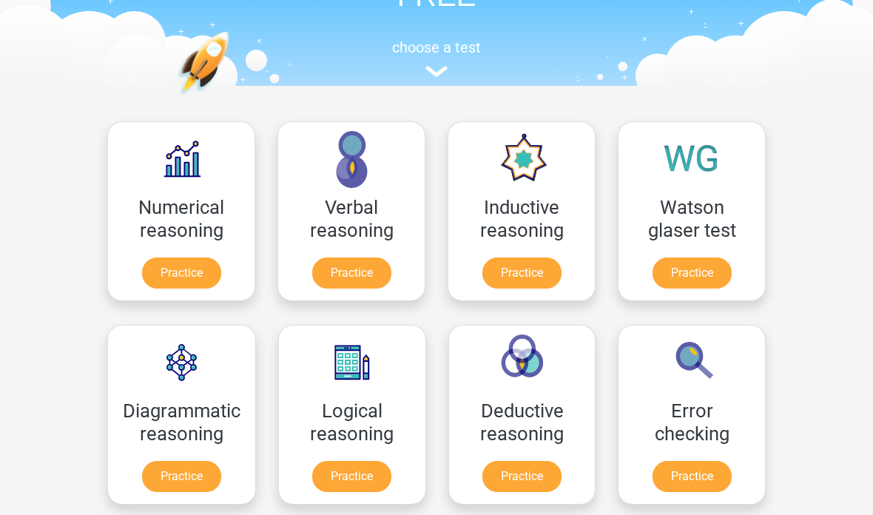
click at [527, 274] on link "Practice" at bounding box center [521, 273] width 79 height 31
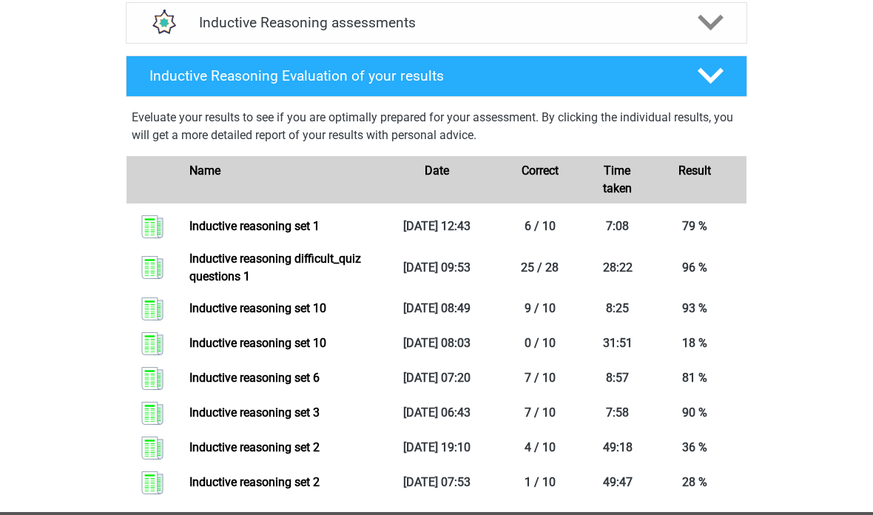
scroll to position [611, 0]
click at [311, 315] on link "Inductive reasoning set 10" at bounding box center [257, 308] width 137 height 14
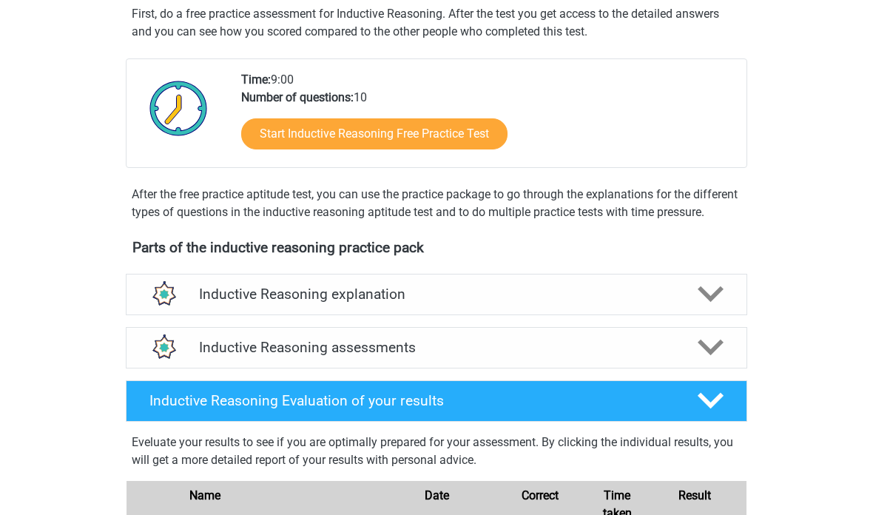
scroll to position [289, 0]
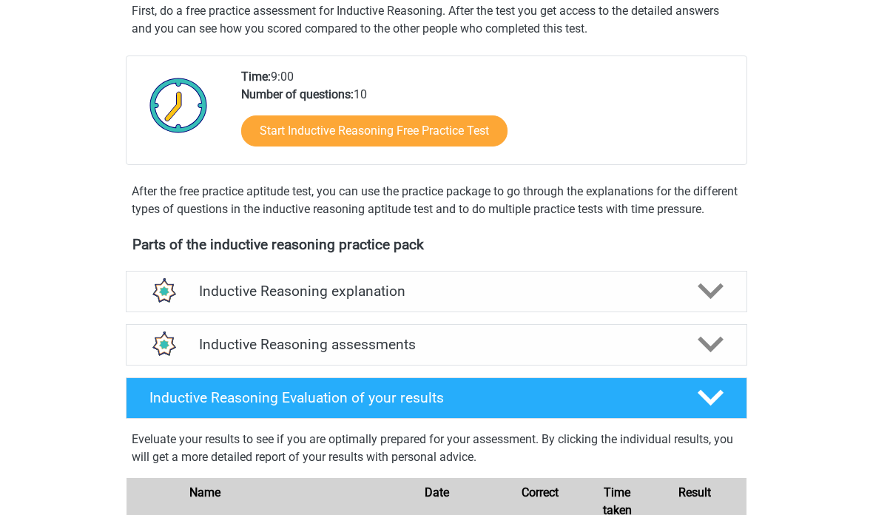
click at [707, 353] on polygon at bounding box center [711, 345] width 26 height 16
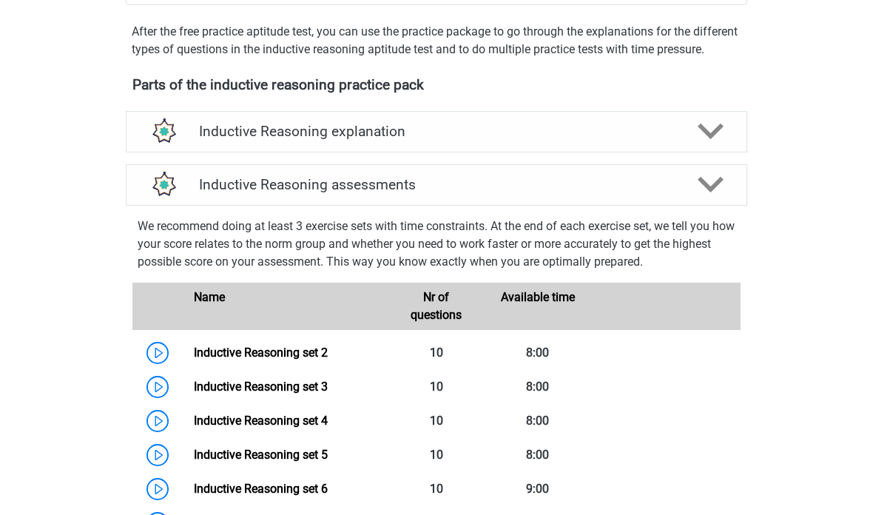
scroll to position [442, 0]
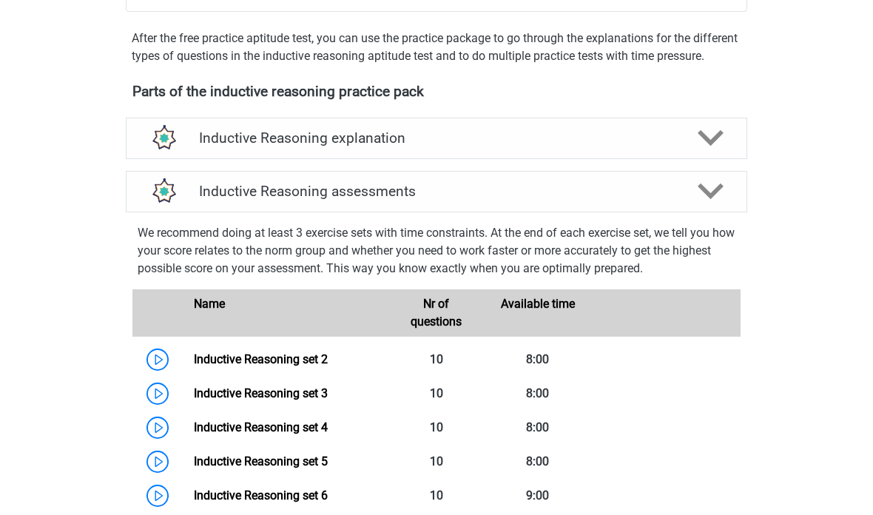
click at [232, 147] on h4 "Inductive Reasoning explanation" at bounding box center [436, 138] width 475 height 17
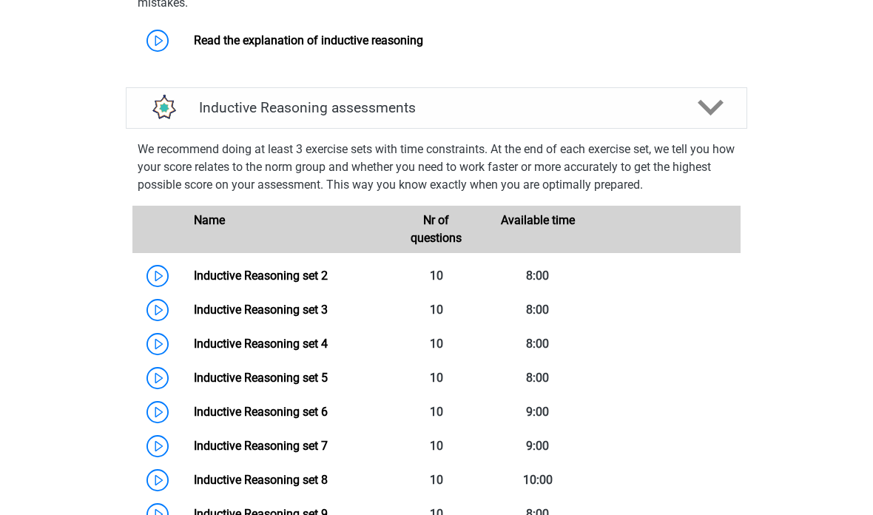
scroll to position [648, 0]
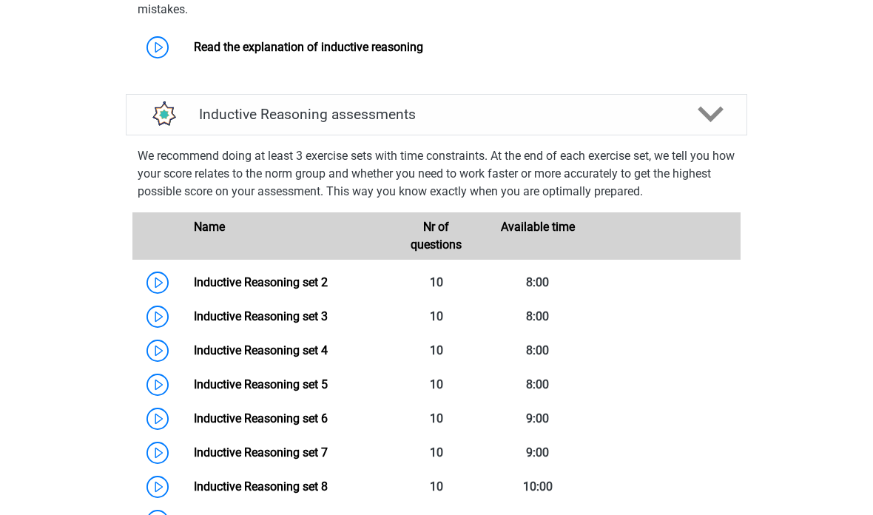
click at [226, 289] on link "Inductive Reasoning set 2" at bounding box center [261, 282] width 134 height 14
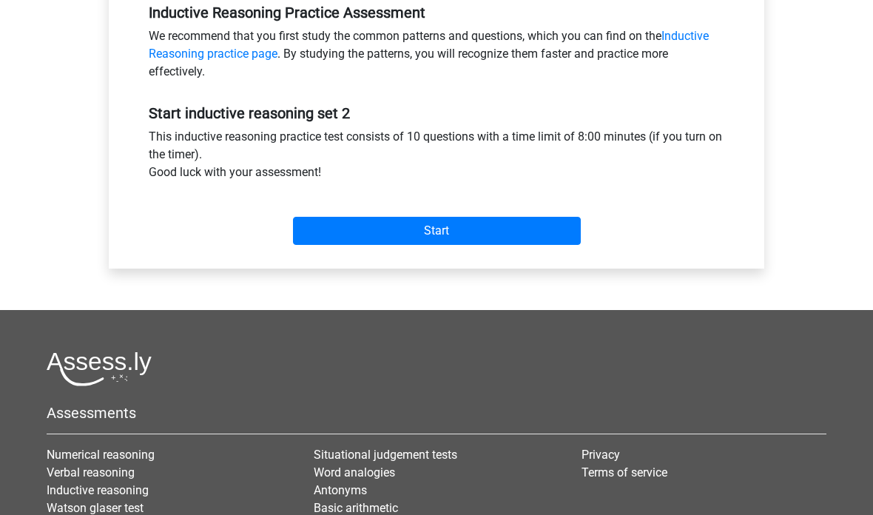
scroll to position [493, 0]
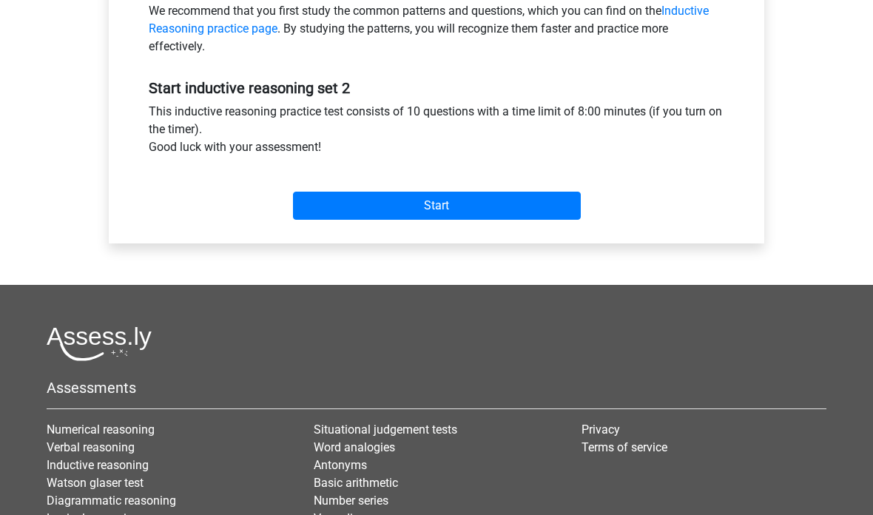
click at [317, 210] on input "Start" at bounding box center [437, 206] width 288 height 28
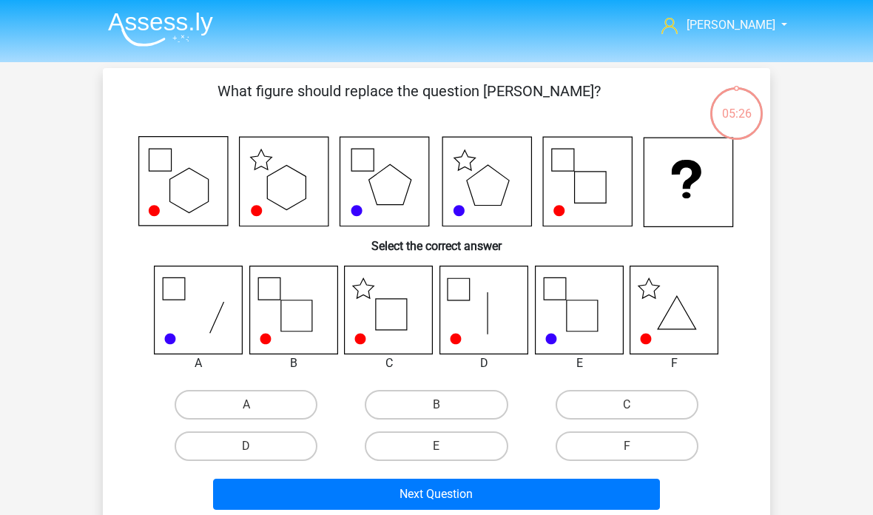
click at [181, 30] on img at bounding box center [160, 29] width 105 height 35
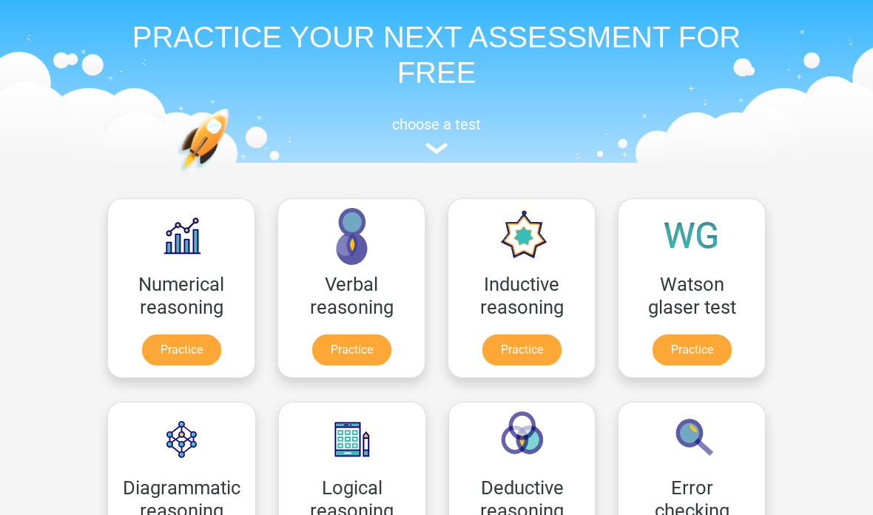
click at [543, 351] on link "Practice" at bounding box center [521, 350] width 79 height 31
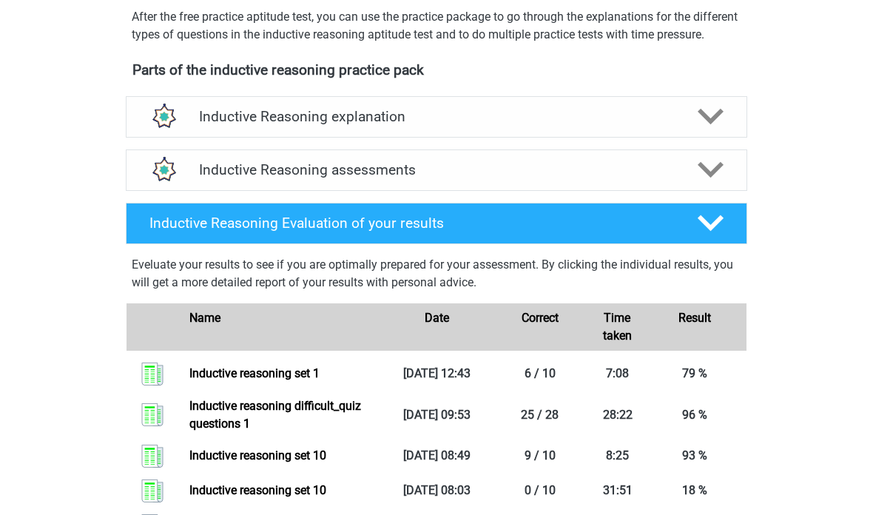
scroll to position [459, 0]
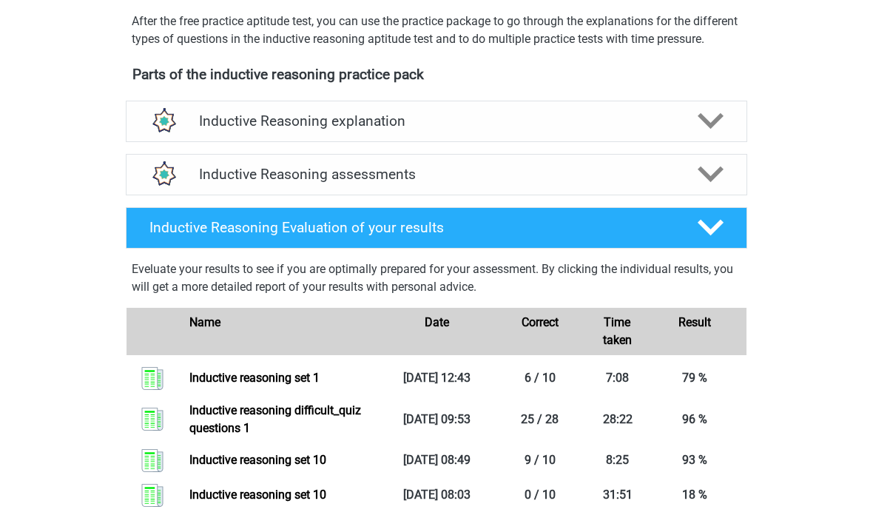
click at [711, 186] on icon at bounding box center [711, 174] width 26 height 26
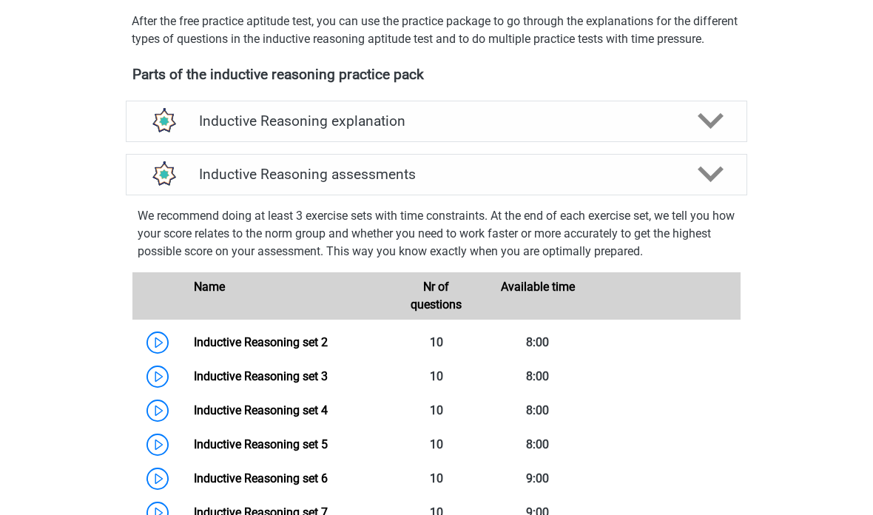
scroll to position [465, 0]
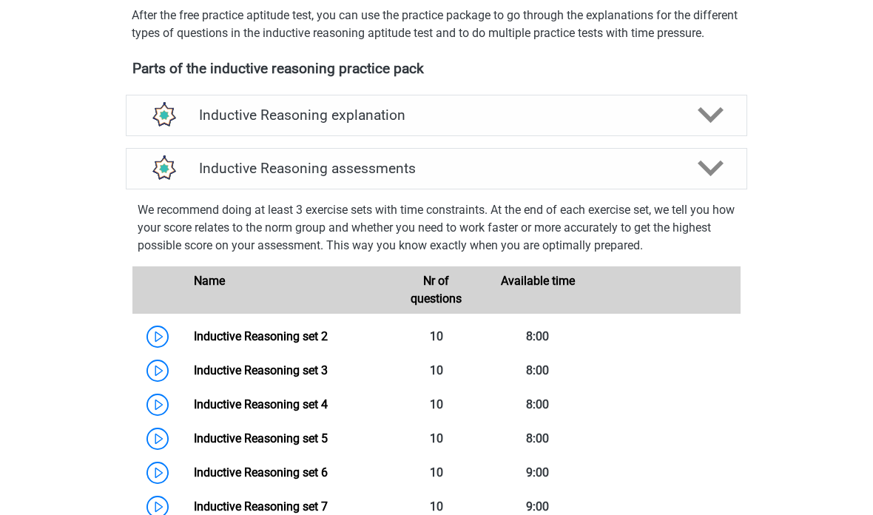
click at [194, 343] on link "Inductive Reasoning set 2" at bounding box center [261, 336] width 134 height 14
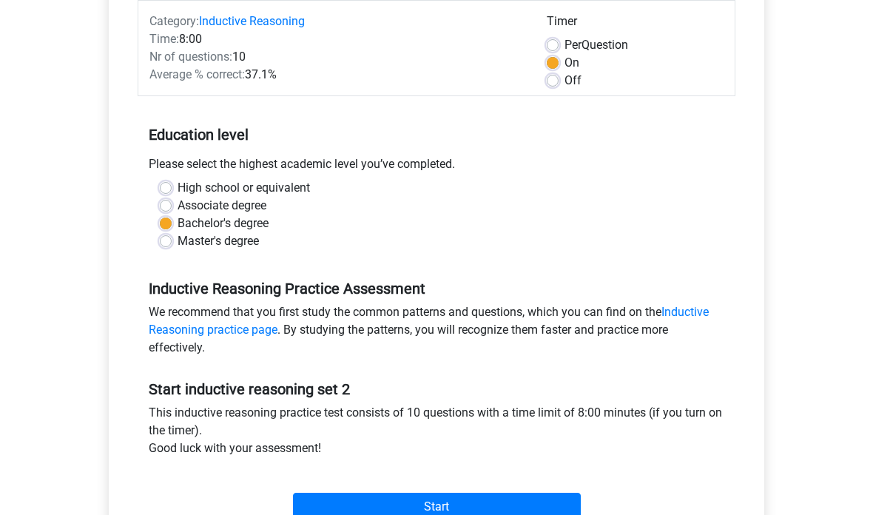
scroll to position [189, 0]
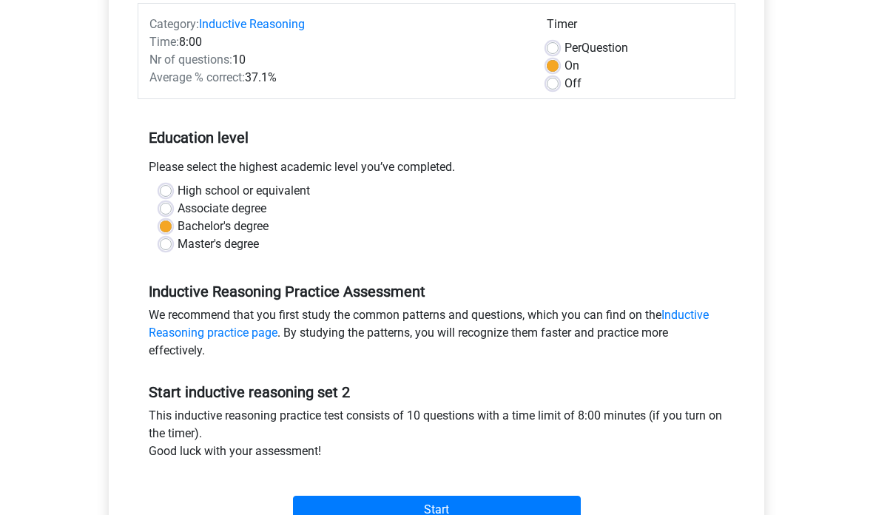
click at [507, 514] on input "Start" at bounding box center [437, 510] width 288 height 28
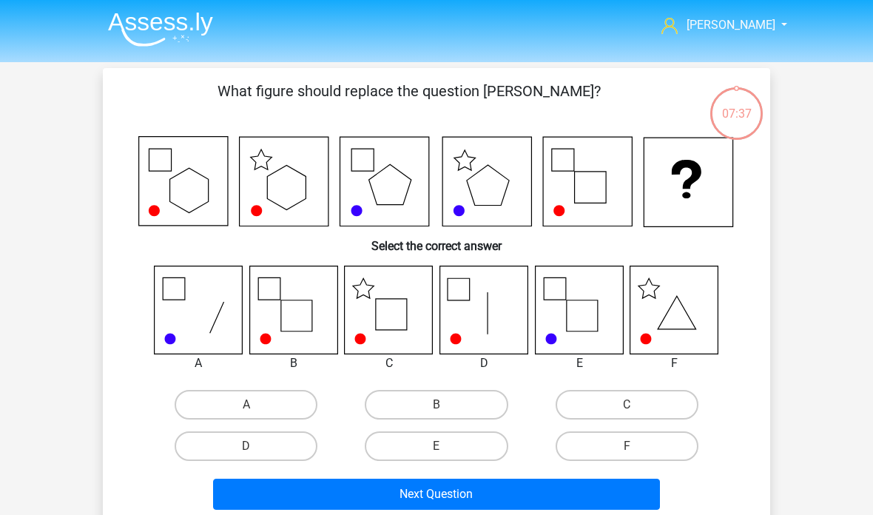
click at [442, 400] on label "B" at bounding box center [436, 405] width 143 height 30
click at [442, 405] on input "B" at bounding box center [442, 410] width 10 height 10
radio input "true"
click at [439, 495] on button "Next Question" at bounding box center [437, 494] width 448 height 31
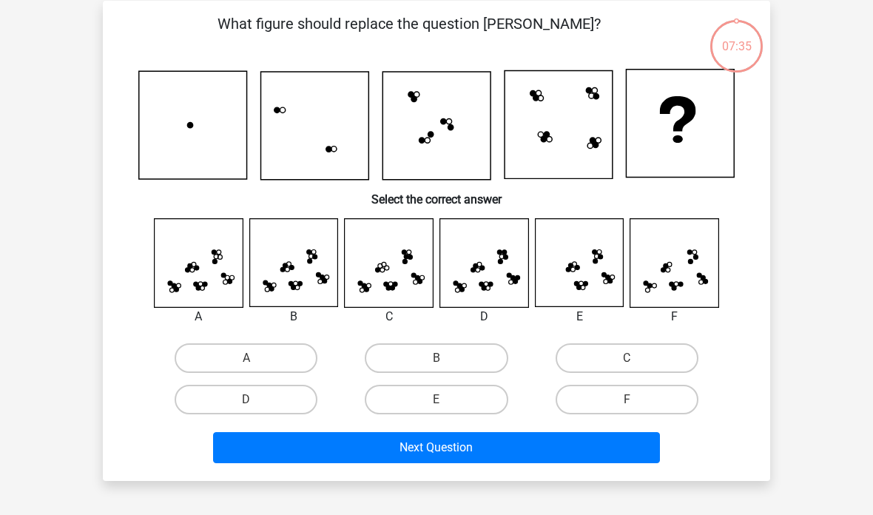
scroll to position [50, 0]
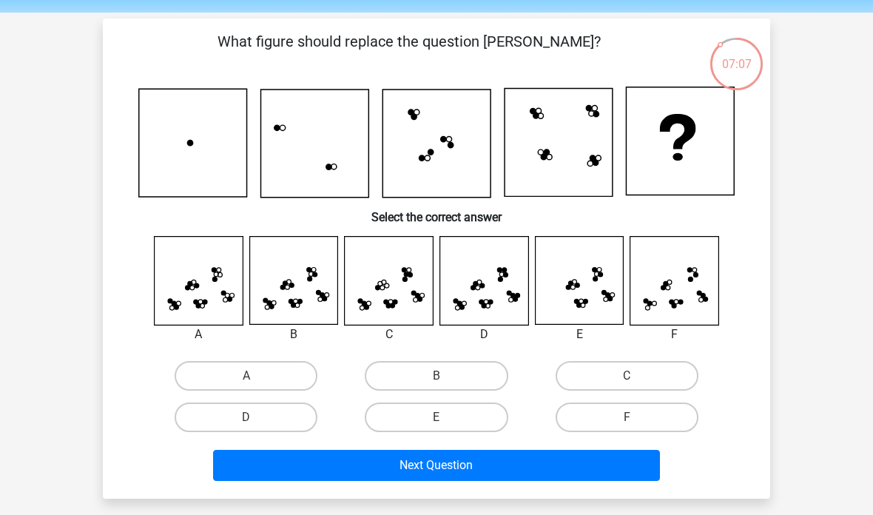
click at [483, 366] on label "B" at bounding box center [436, 376] width 143 height 30
click at [446, 376] on input "B" at bounding box center [442, 381] width 10 height 10
radio input "true"
click at [599, 479] on button "Next Question" at bounding box center [437, 465] width 448 height 31
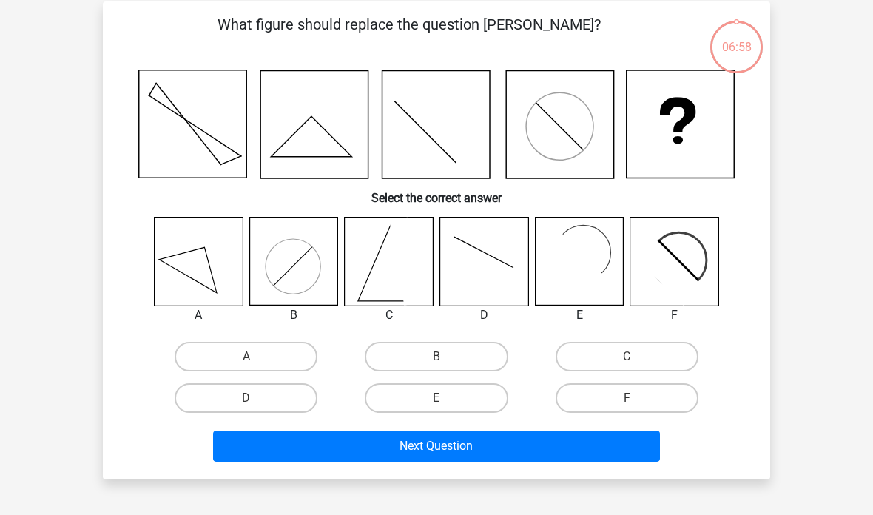
scroll to position [68, 0]
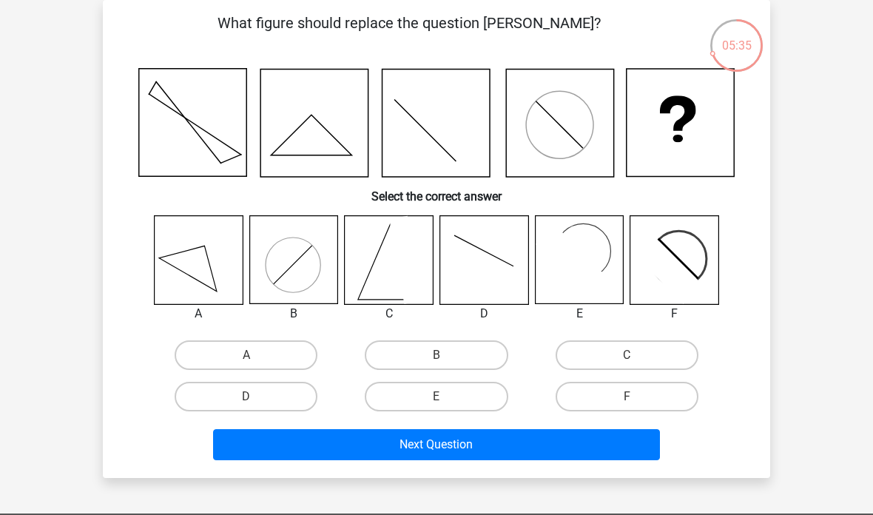
click at [464, 385] on label "E" at bounding box center [436, 397] width 143 height 30
click at [446, 397] on input "E" at bounding box center [442, 402] width 10 height 10
radio input "true"
click at [483, 443] on button "Next Question" at bounding box center [437, 444] width 448 height 31
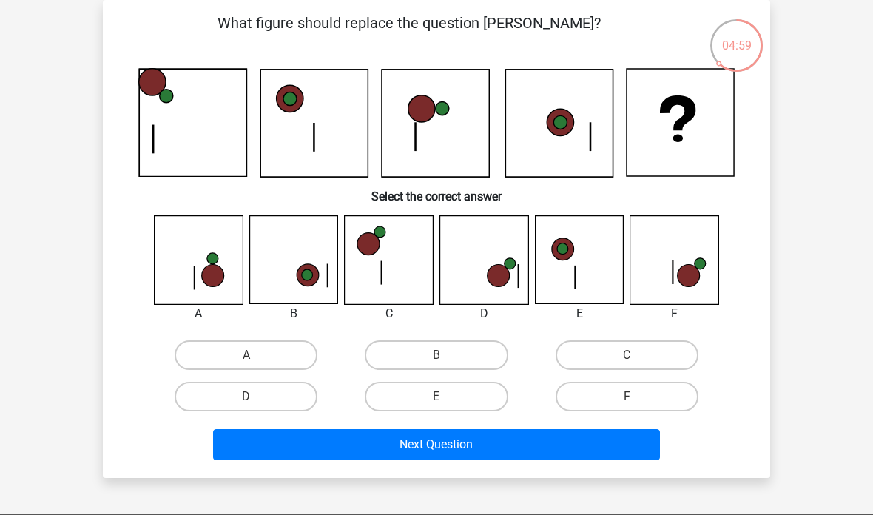
click at [452, 398] on label "E" at bounding box center [436, 397] width 143 height 30
click at [446, 398] on input "E" at bounding box center [442, 402] width 10 height 10
radio input "true"
click at [492, 452] on button "Next Question" at bounding box center [437, 444] width 448 height 31
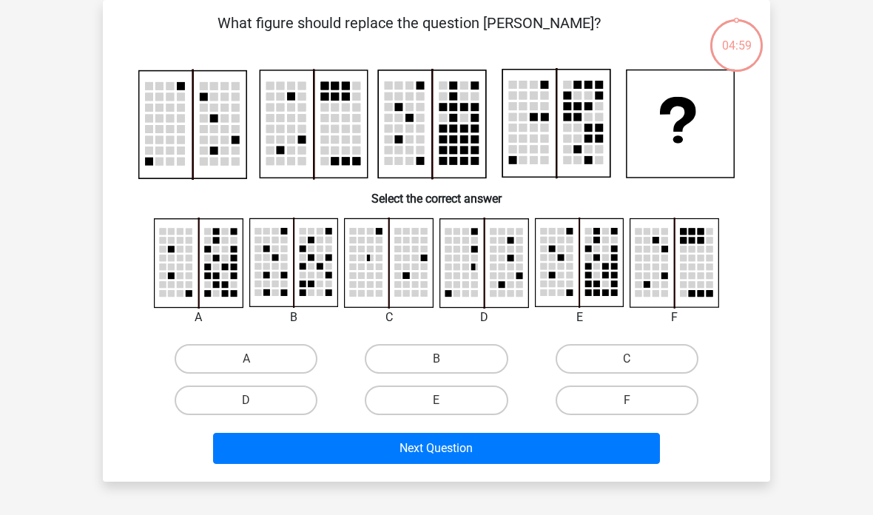
scroll to position [0, 0]
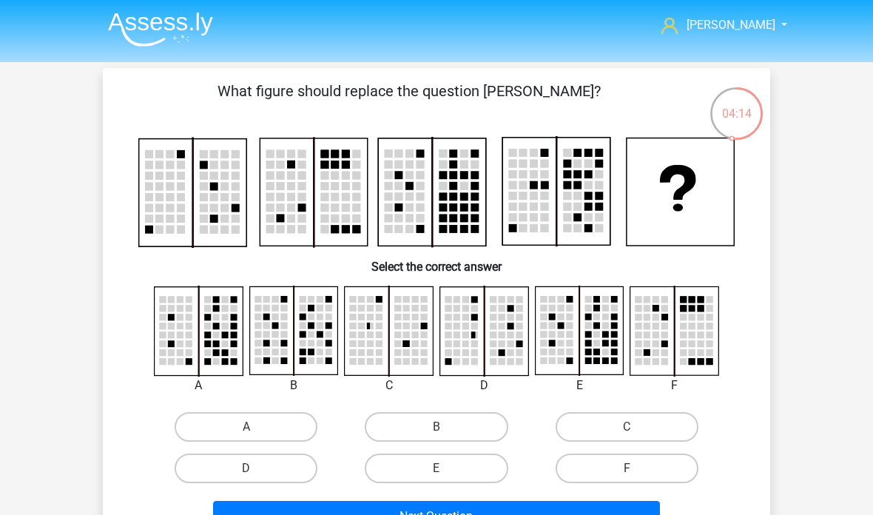
click at [188, 24] on img at bounding box center [160, 29] width 105 height 35
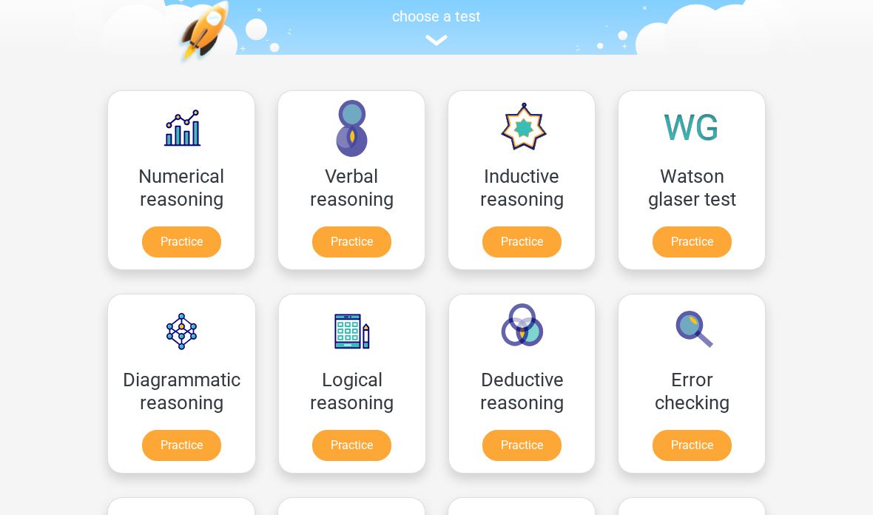
scroll to position [155, 0]
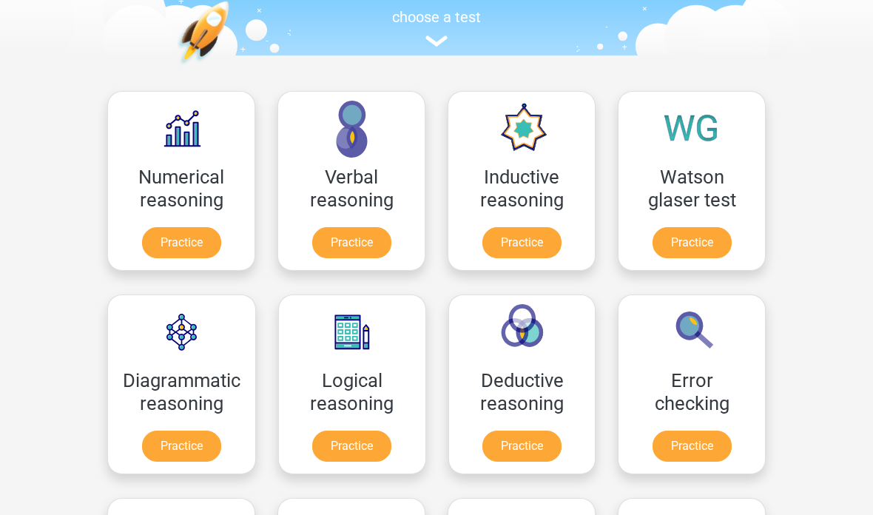
click at [518, 232] on link "Practice" at bounding box center [521, 243] width 79 height 31
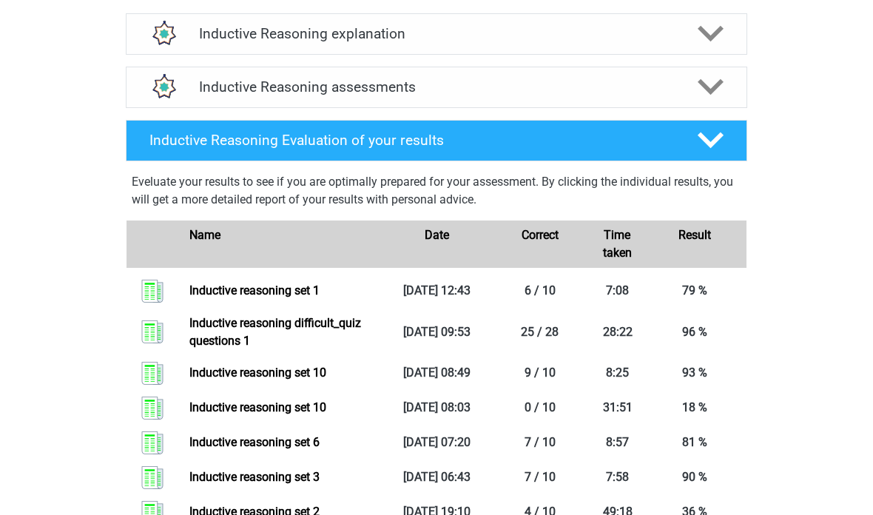
scroll to position [507, 0]
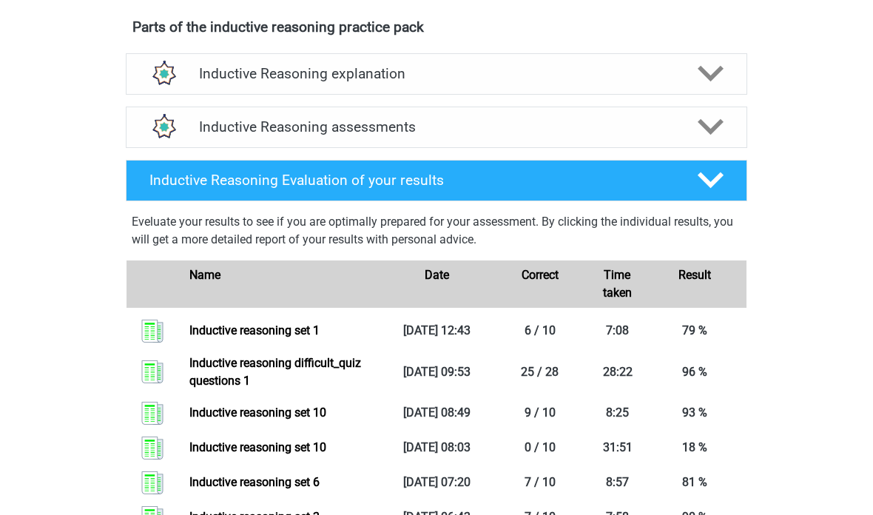
click at [703, 135] on polygon at bounding box center [711, 127] width 26 height 16
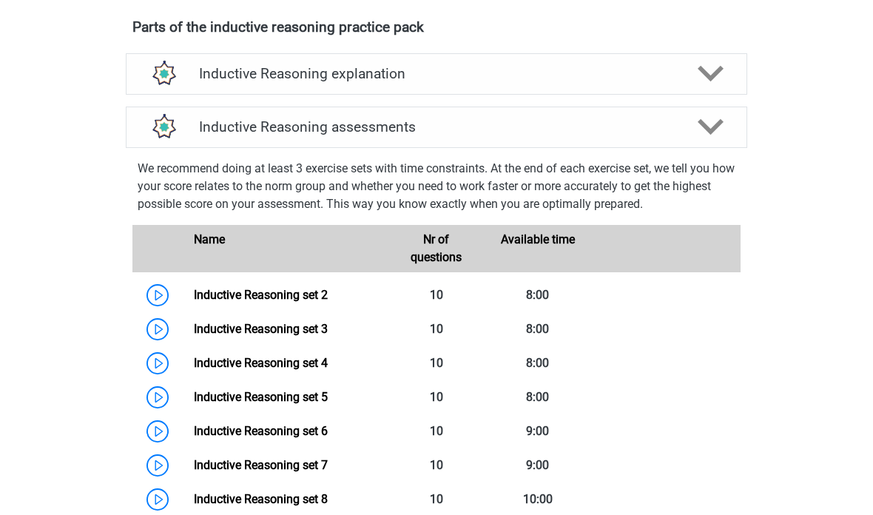
click at [194, 336] on link "Inductive Reasoning set 3" at bounding box center [261, 329] width 134 height 14
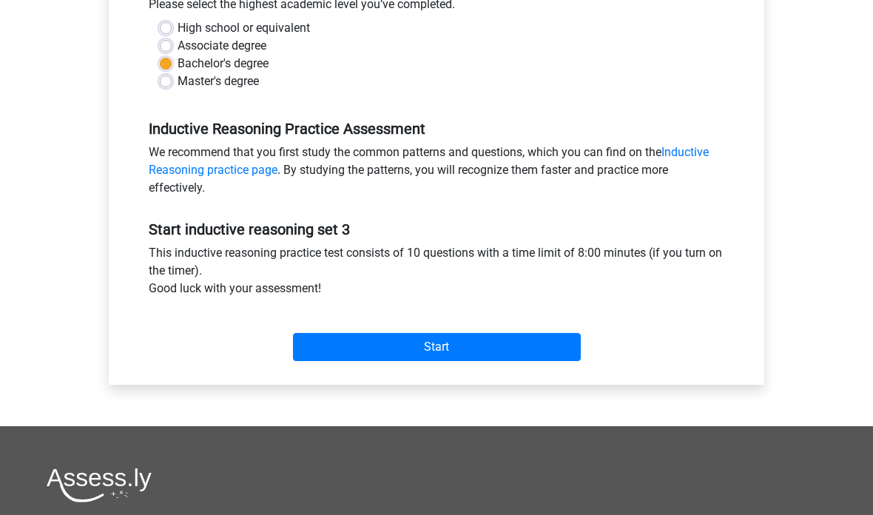
scroll to position [406, 0]
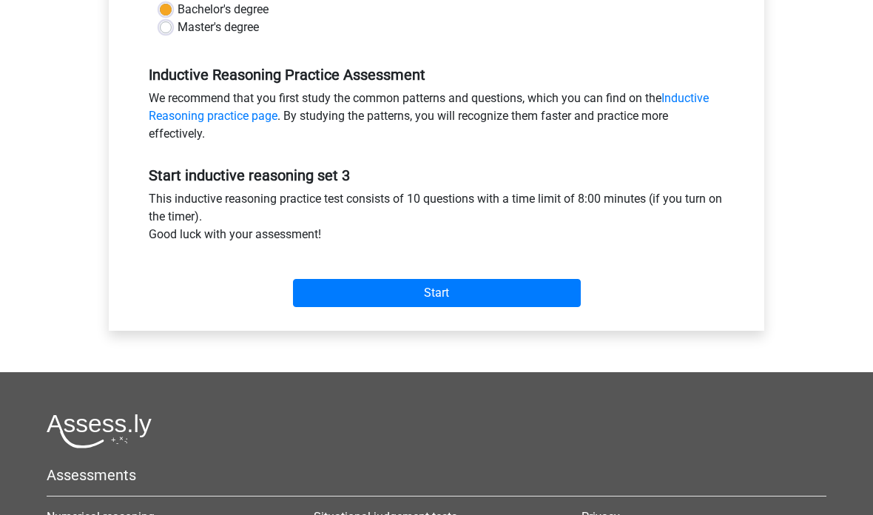
click at [525, 292] on input "Start" at bounding box center [437, 293] width 288 height 28
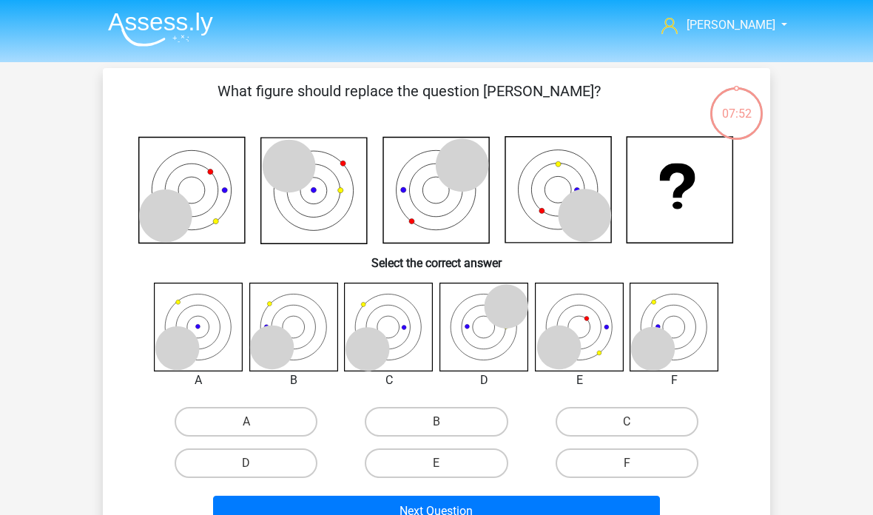
click at [277, 424] on label "A" at bounding box center [246, 422] width 143 height 30
click at [256, 424] on input "A" at bounding box center [251, 427] width 10 height 10
radio input "true"
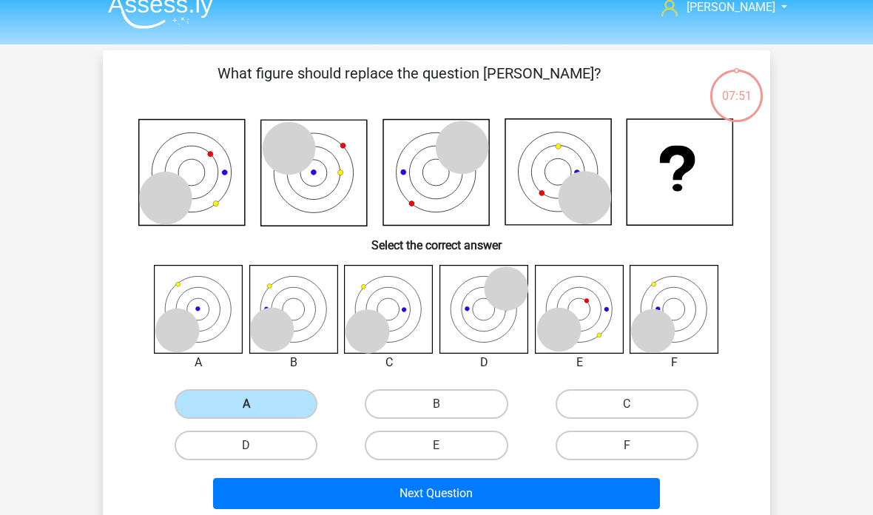
click at [613, 496] on button "Next Question" at bounding box center [437, 494] width 448 height 31
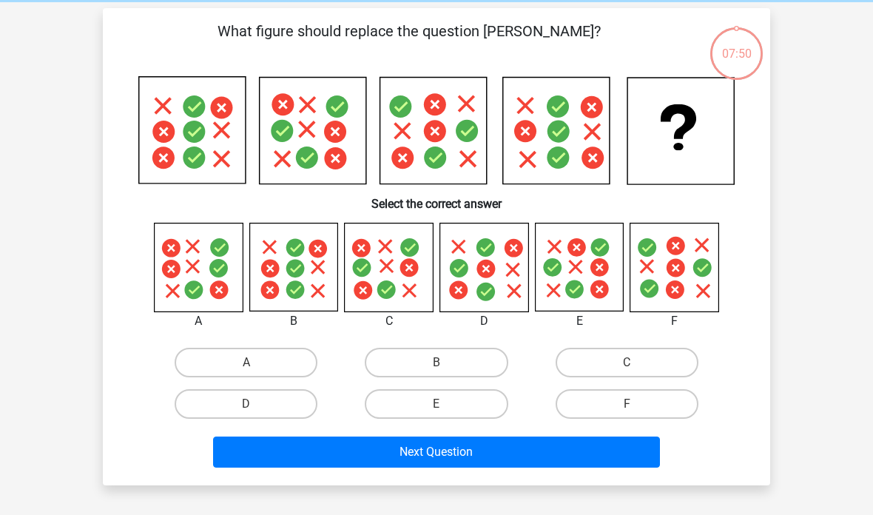
scroll to position [68, 0]
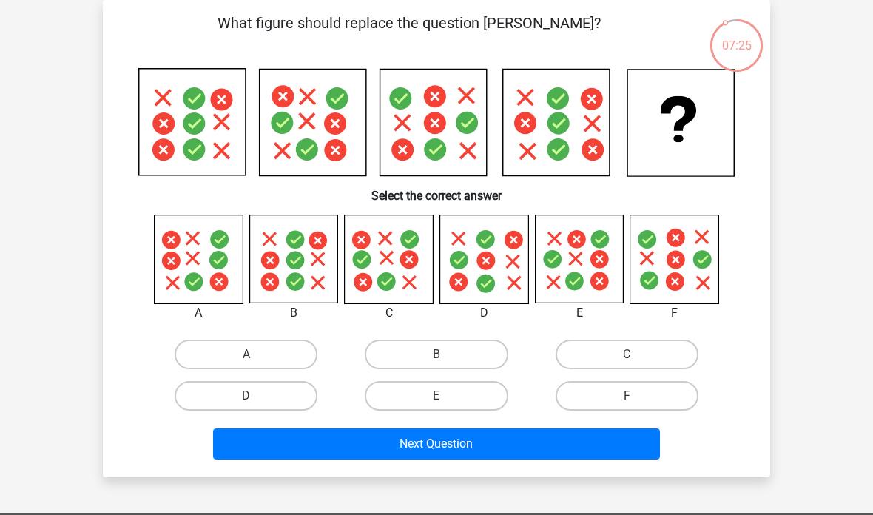
click at [646, 348] on label "C" at bounding box center [627, 355] width 143 height 30
click at [636, 354] on input "C" at bounding box center [632, 359] width 10 height 10
radio input "true"
click at [568, 437] on button "Next Question" at bounding box center [437, 443] width 448 height 31
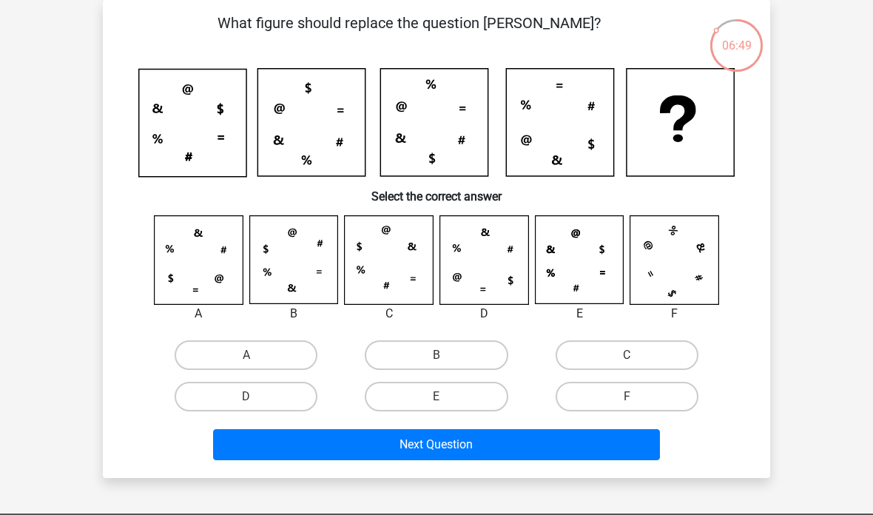
click at [279, 403] on label "D" at bounding box center [246, 397] width 143 height 30
click at [256, 403] on input "D" at bounding box center [251, 402] width 10 height 10
radio input "true"
click at [437, 456] on button "Next Question" at bounding box center [437, 444] width 448 height 31
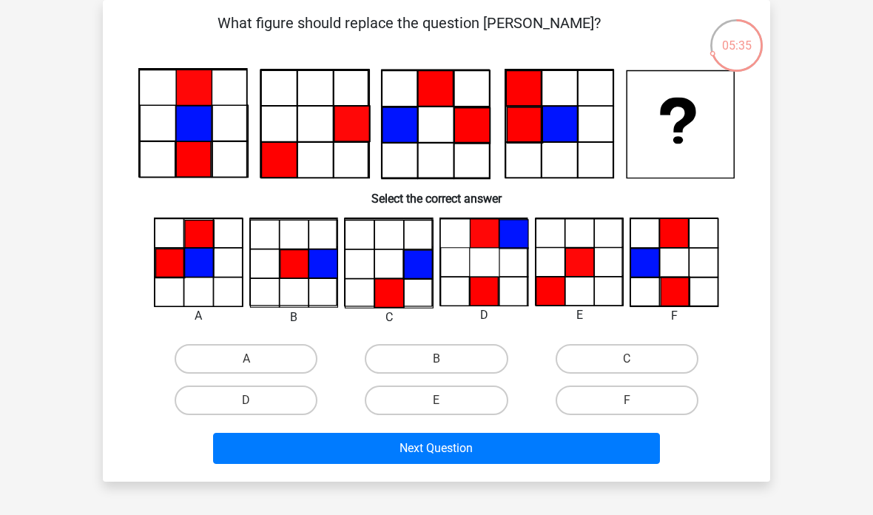
click at [619, 402] on label "F" at bounding box center [627, 400] width 143 height 30
click at [627, 402] on input "F" at bounding box center [632, 405] width 10 height 10
radio input "true"
click at [638, 450] on button "Next Question" at bounding box center [437, 448] width 448 height 31
